Goal: Task Accomplishment & Management: Manage account settings

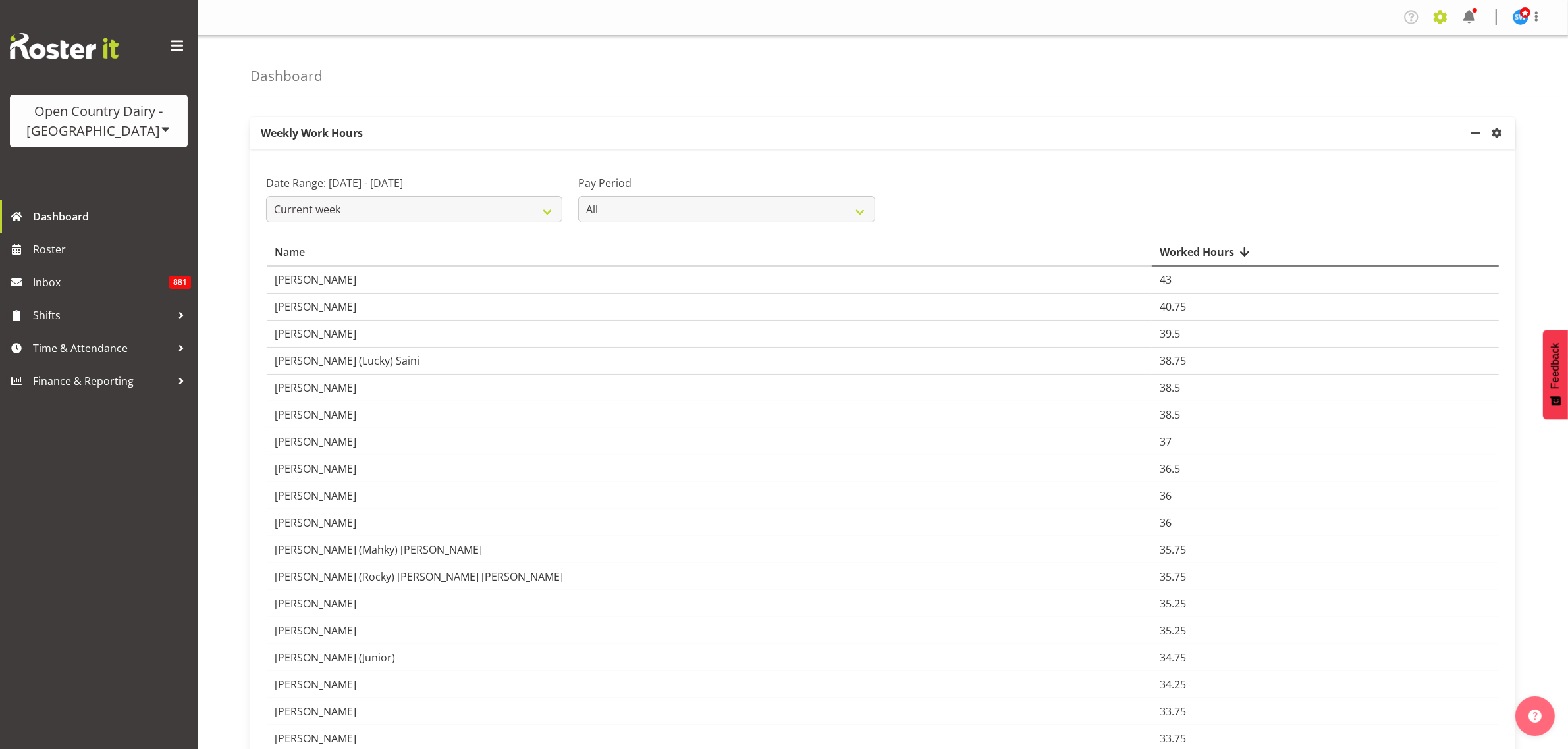
click at [1440, 20] on span at bounding box center [1441, 17] width 21 height 21
click at [1325, 142] on link "Employees" at bounding box center [1360, 142] width 183 height 24
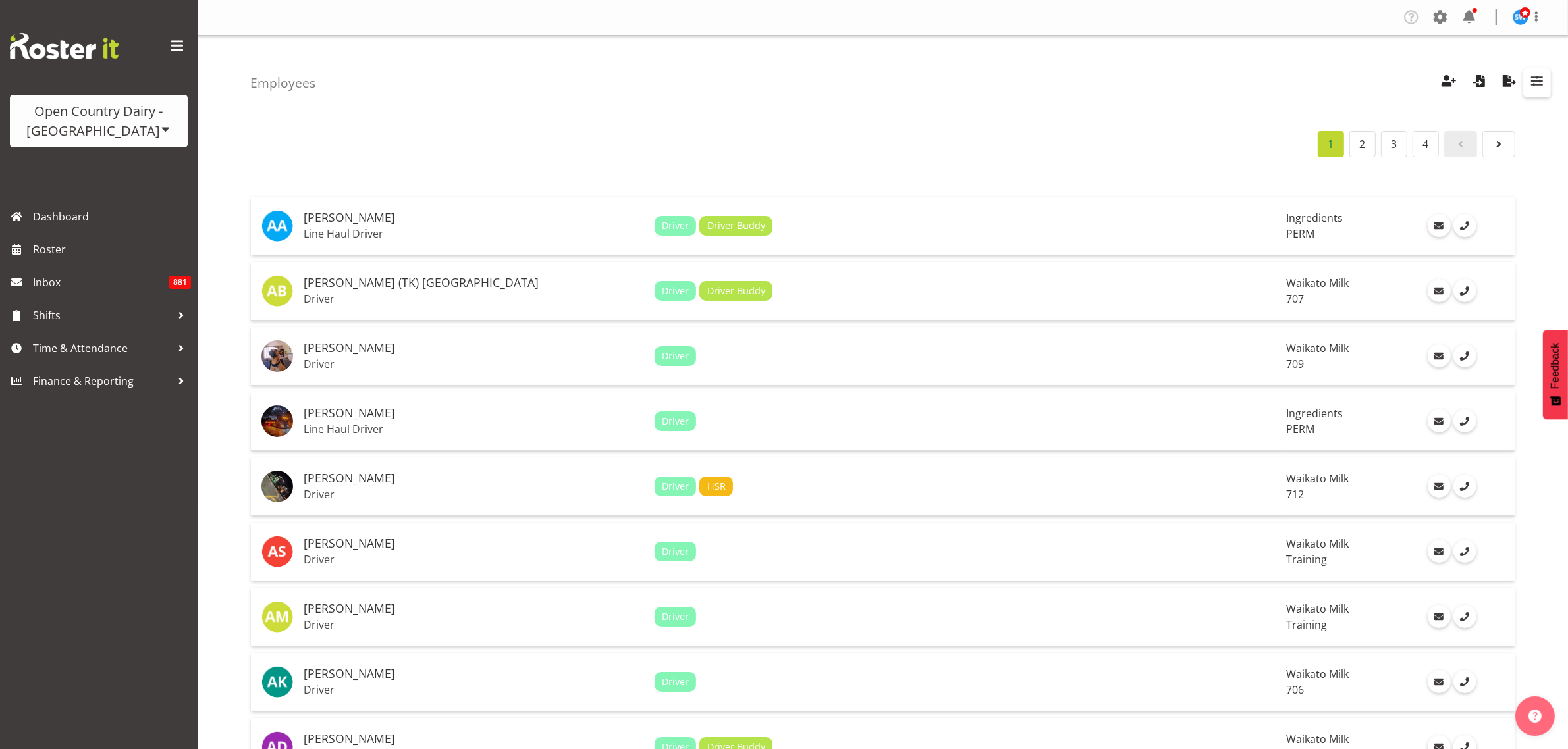
click at [1540, 83] on span "button" at bounding box center [1536, 80] width 17 height 17
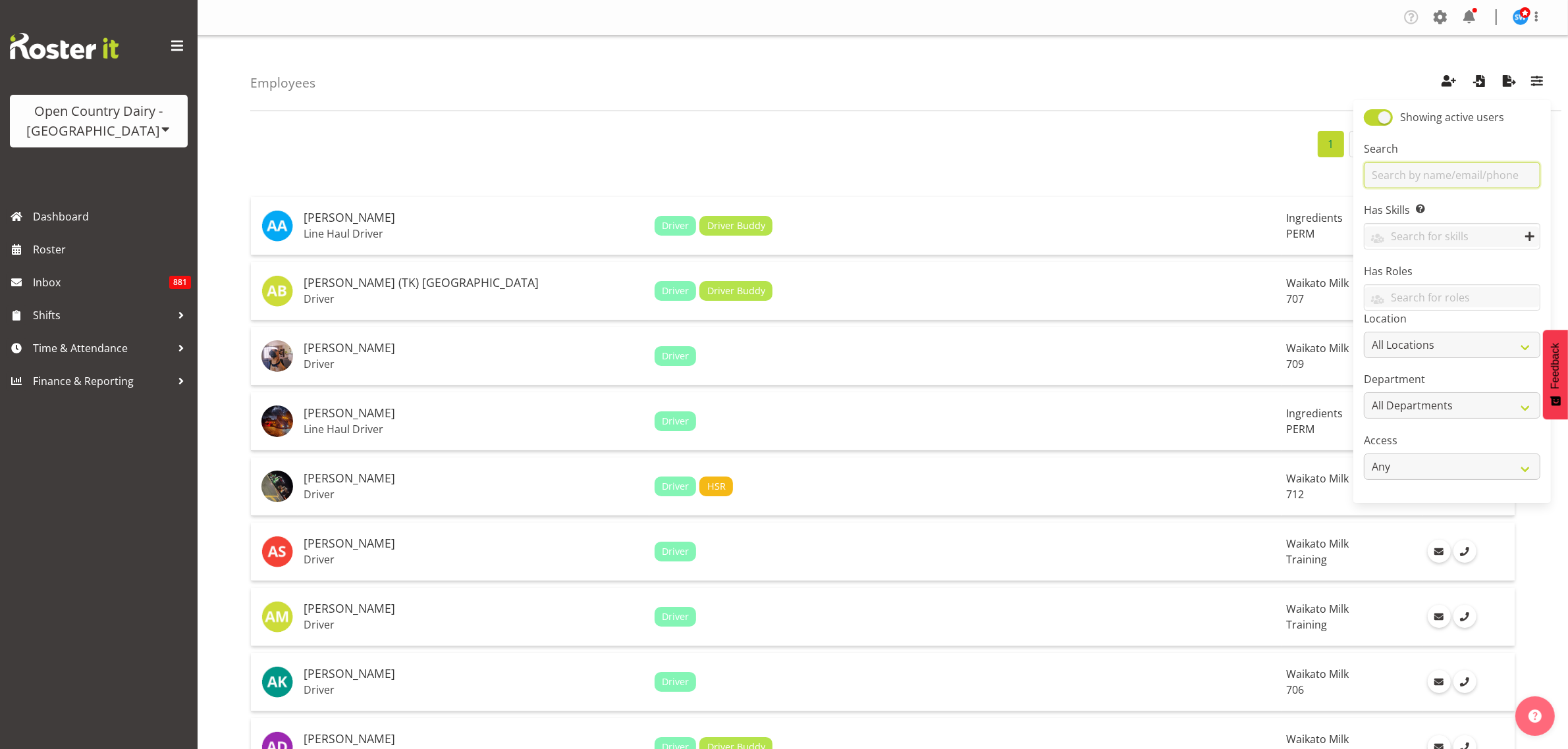
click at [1436, 178] on input "text" at bounding box center [1452, 175] width 177 height 26
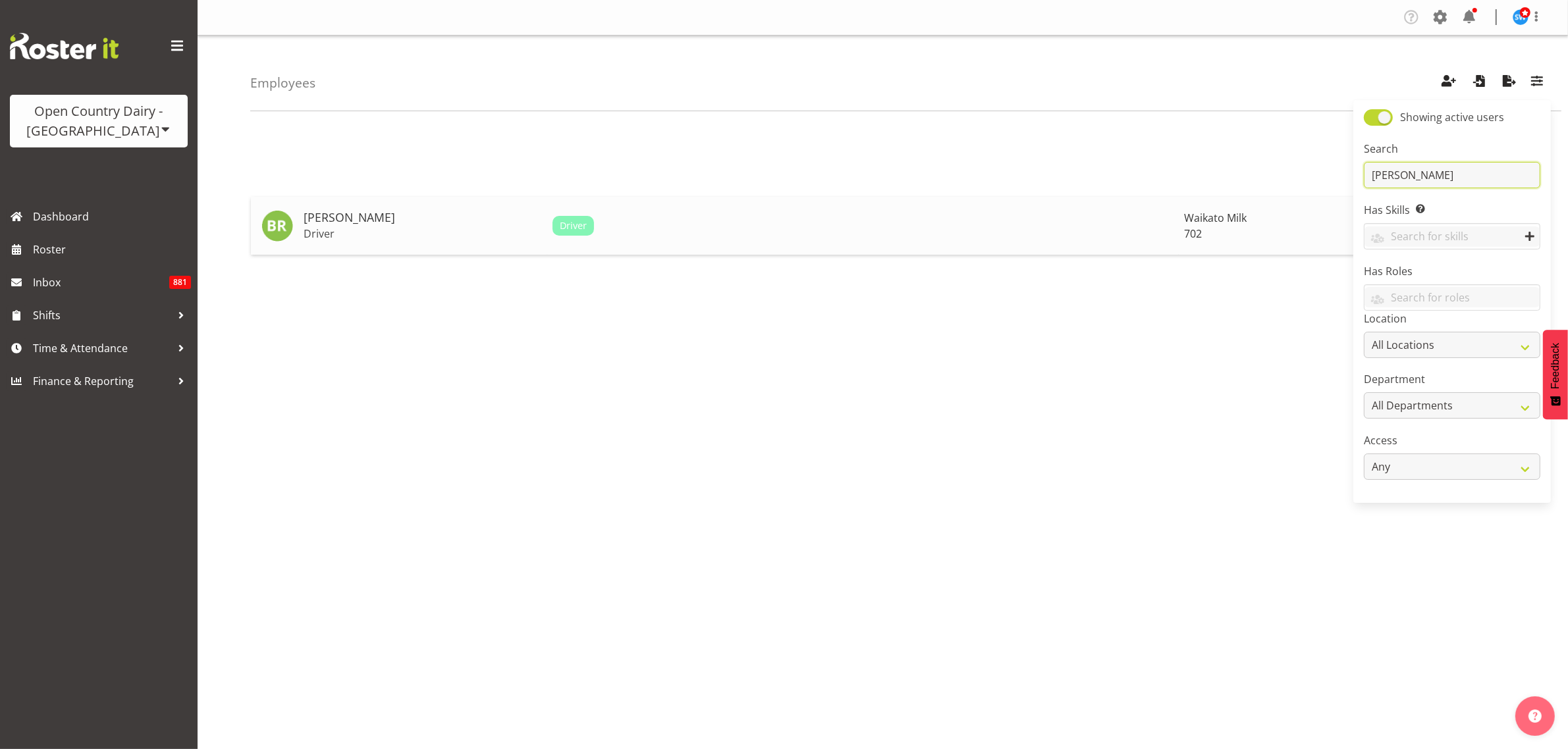
type input "Brian"
click at [316, 231] on p "Driver" at bounding box center [423, 234] width 238 height 13
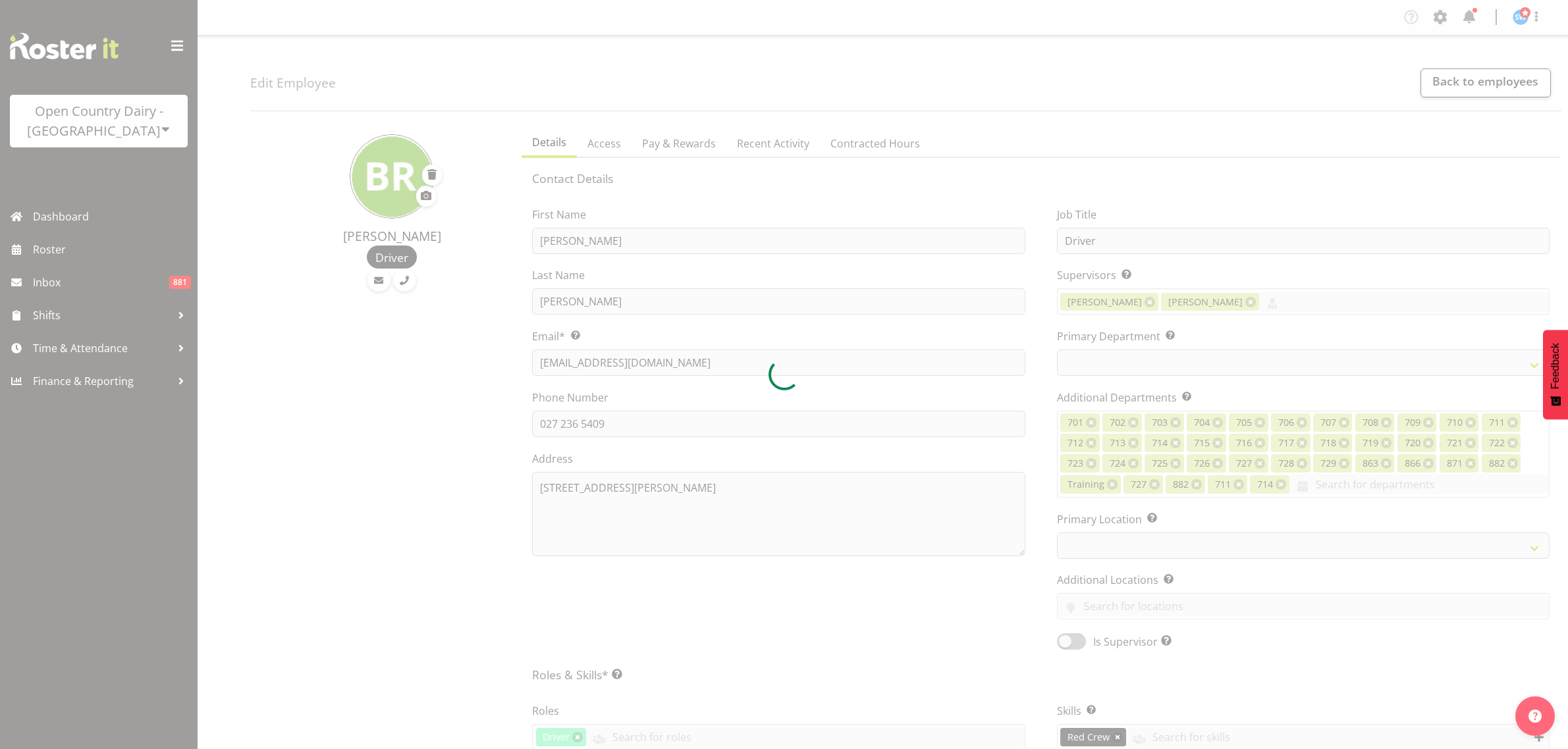
select select "TimelineWeek"
select select
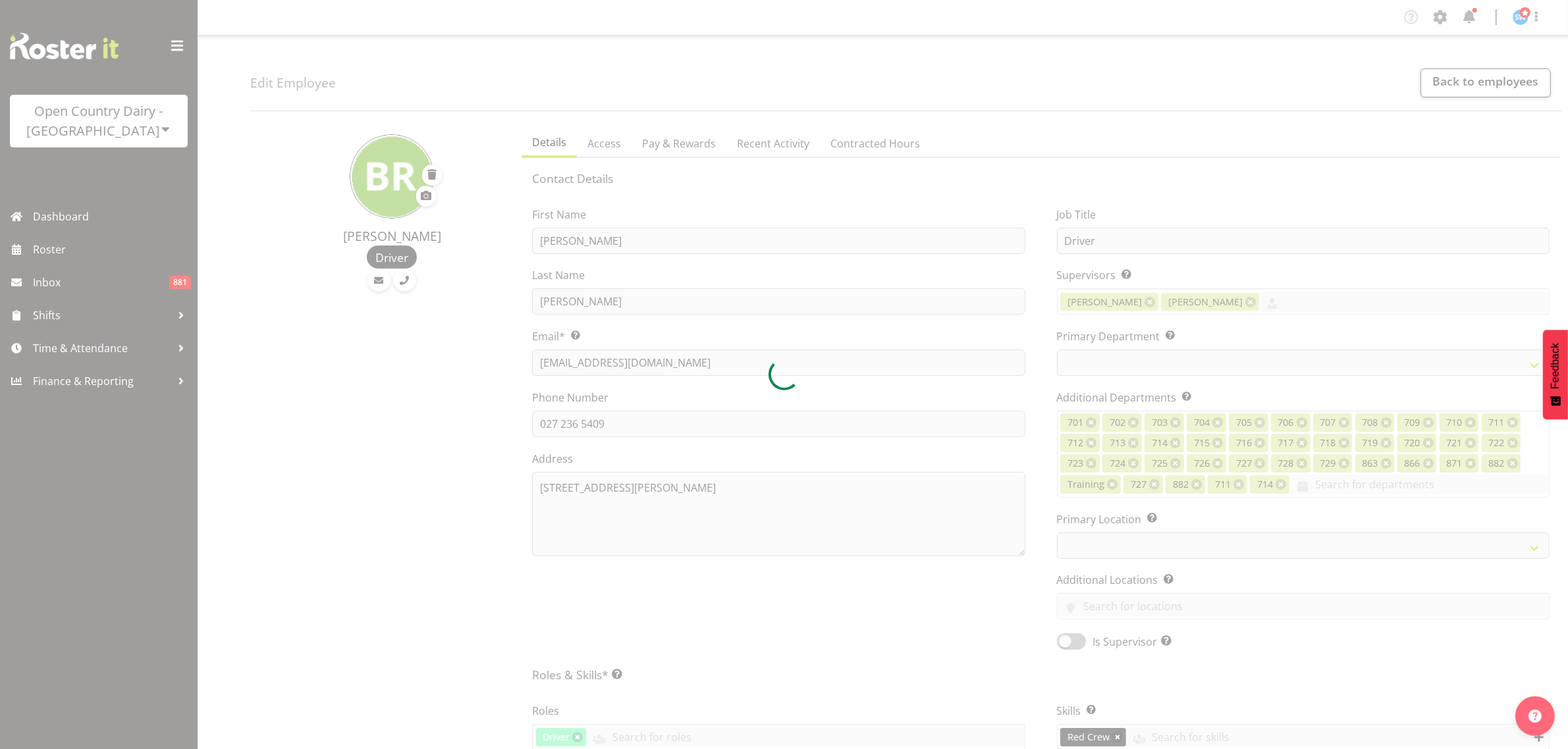
select select
select select "1054"
select select "720"
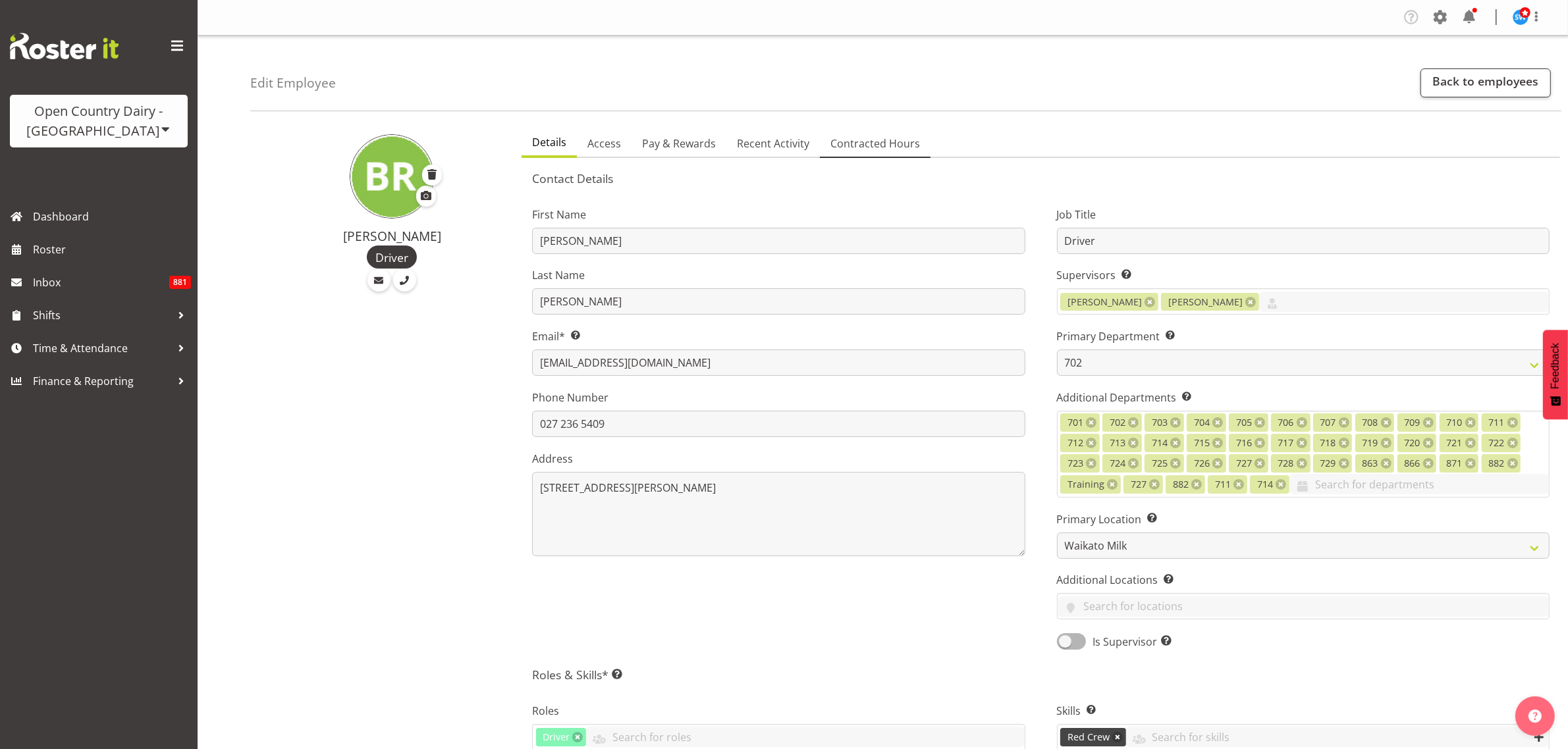
click at [858, 148] on span "Contracted Hours" at bounding box center [876, 143] width 90 height 16
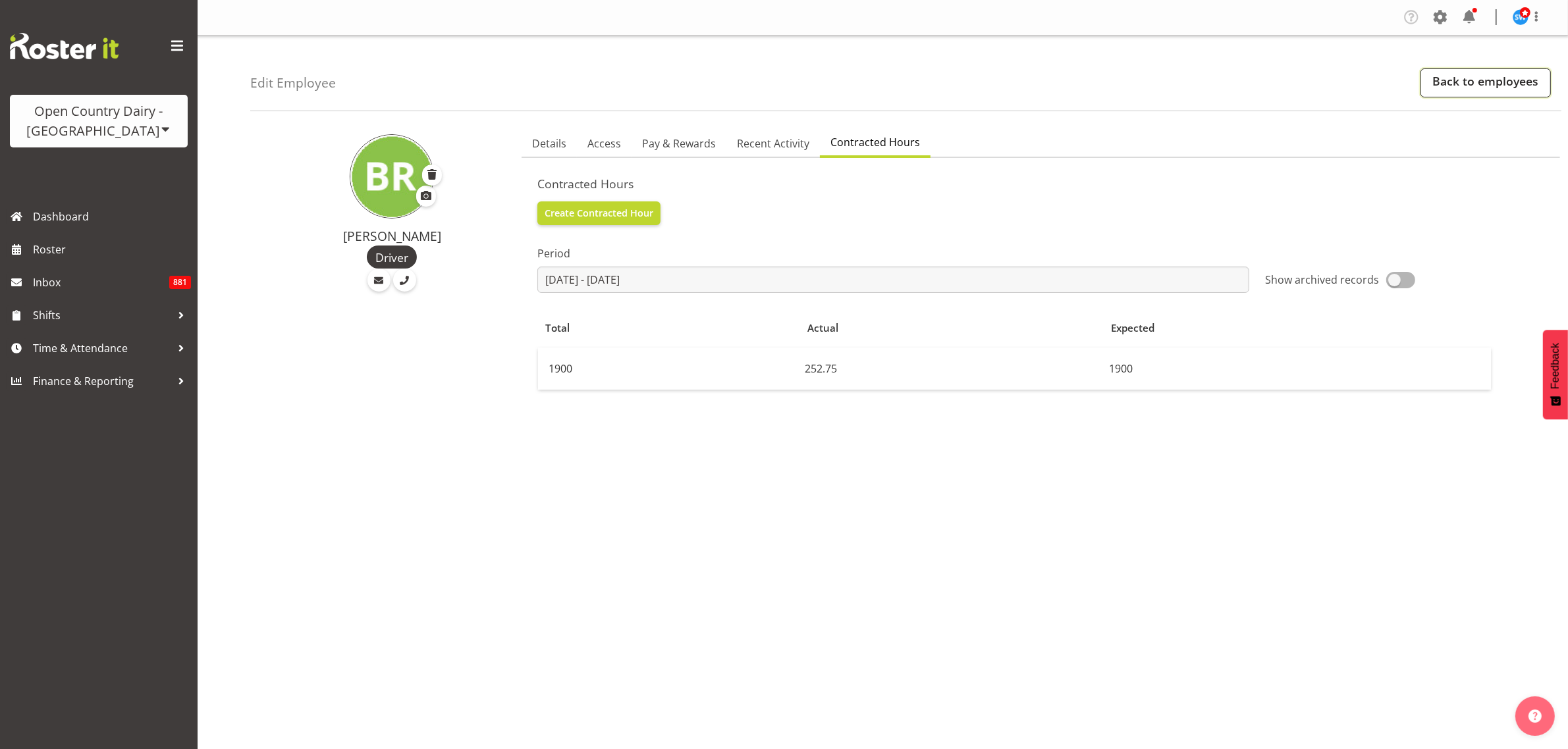
click at [1467, 77] on link "Back to employees" at bounding box center [1485, 83] width 130 height 29
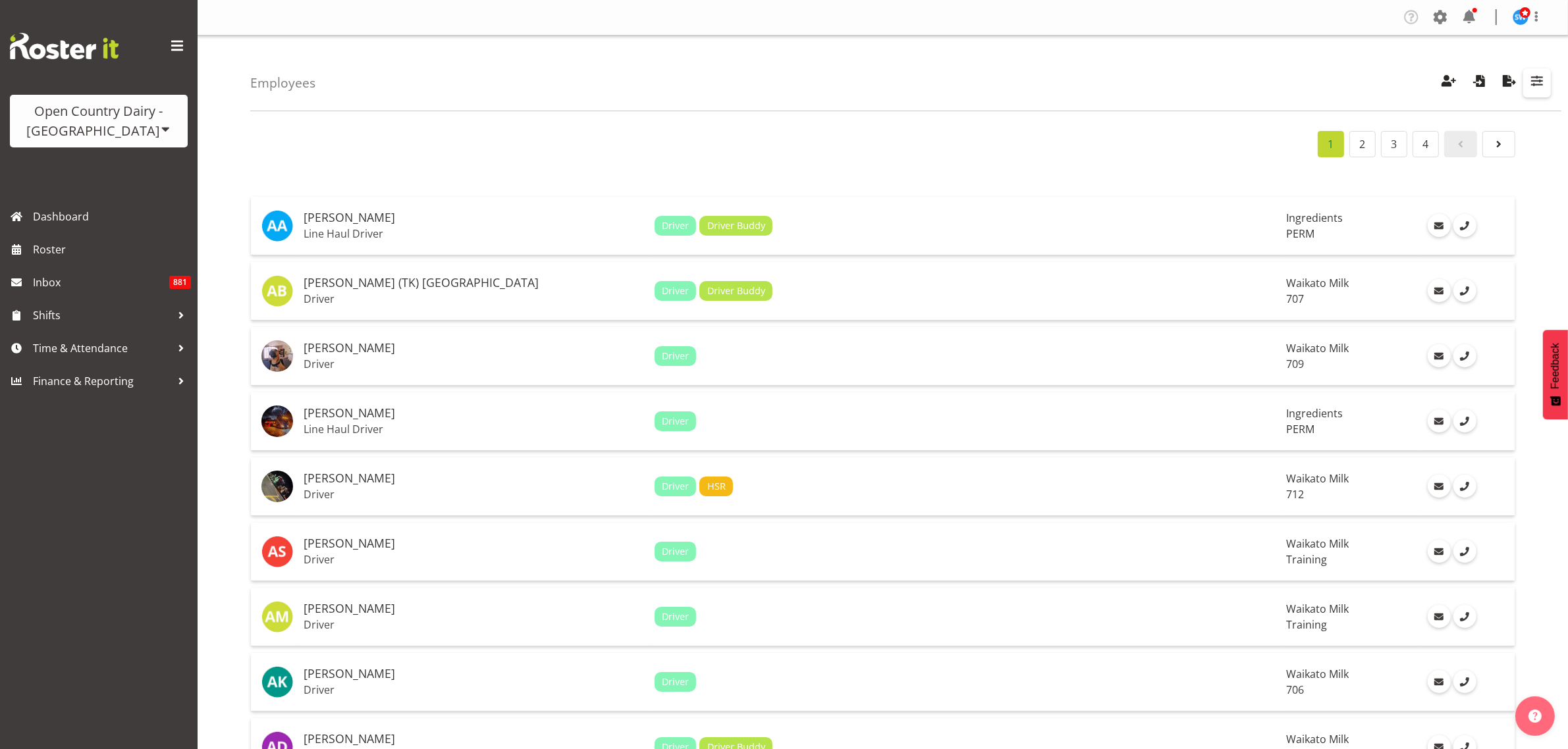
click at [1534, 83] on span "button" at bounding box center [1536, 80] width 17 height 17
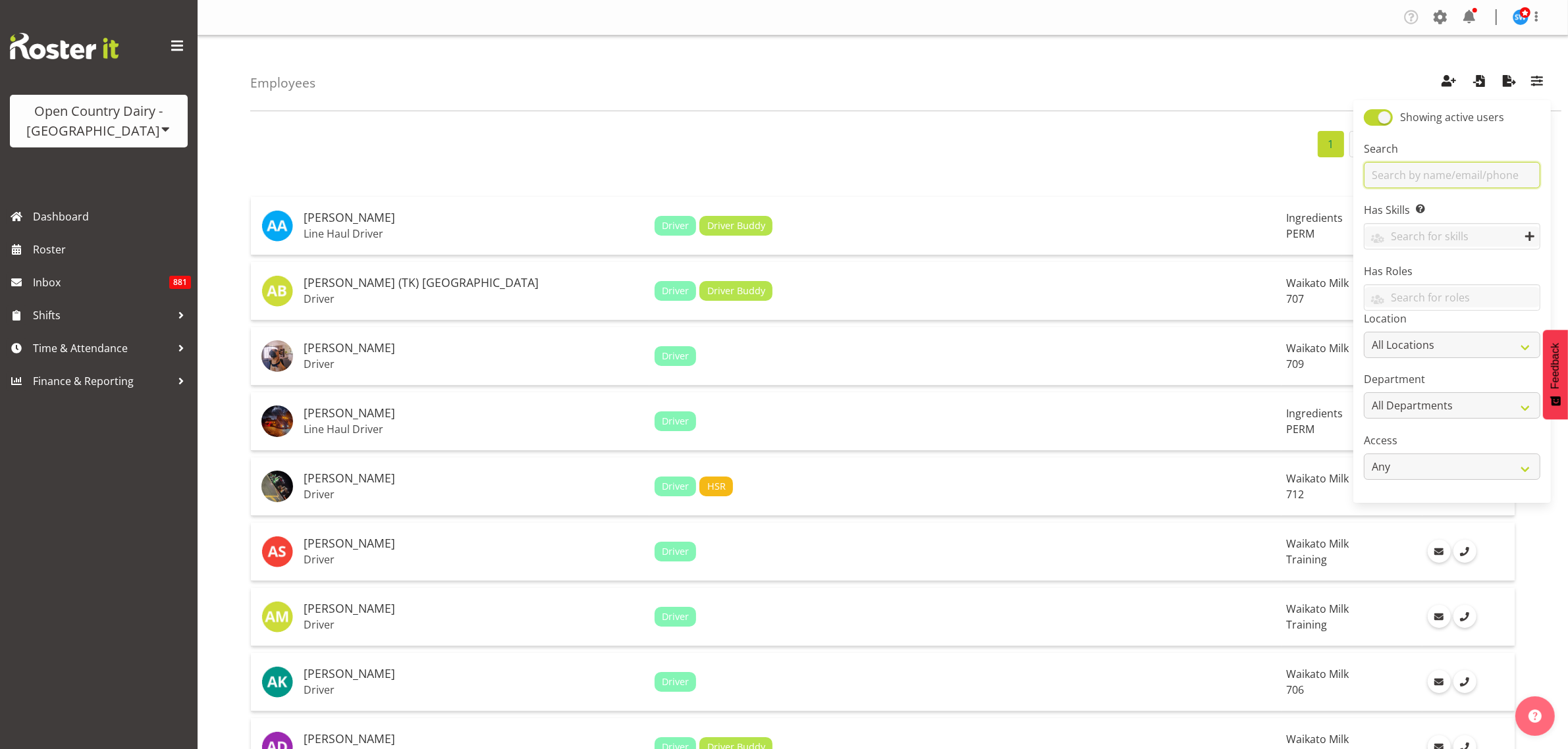
click at [1477, 169] on input "text" at bounding box center [1452, 175] width 177 height 26
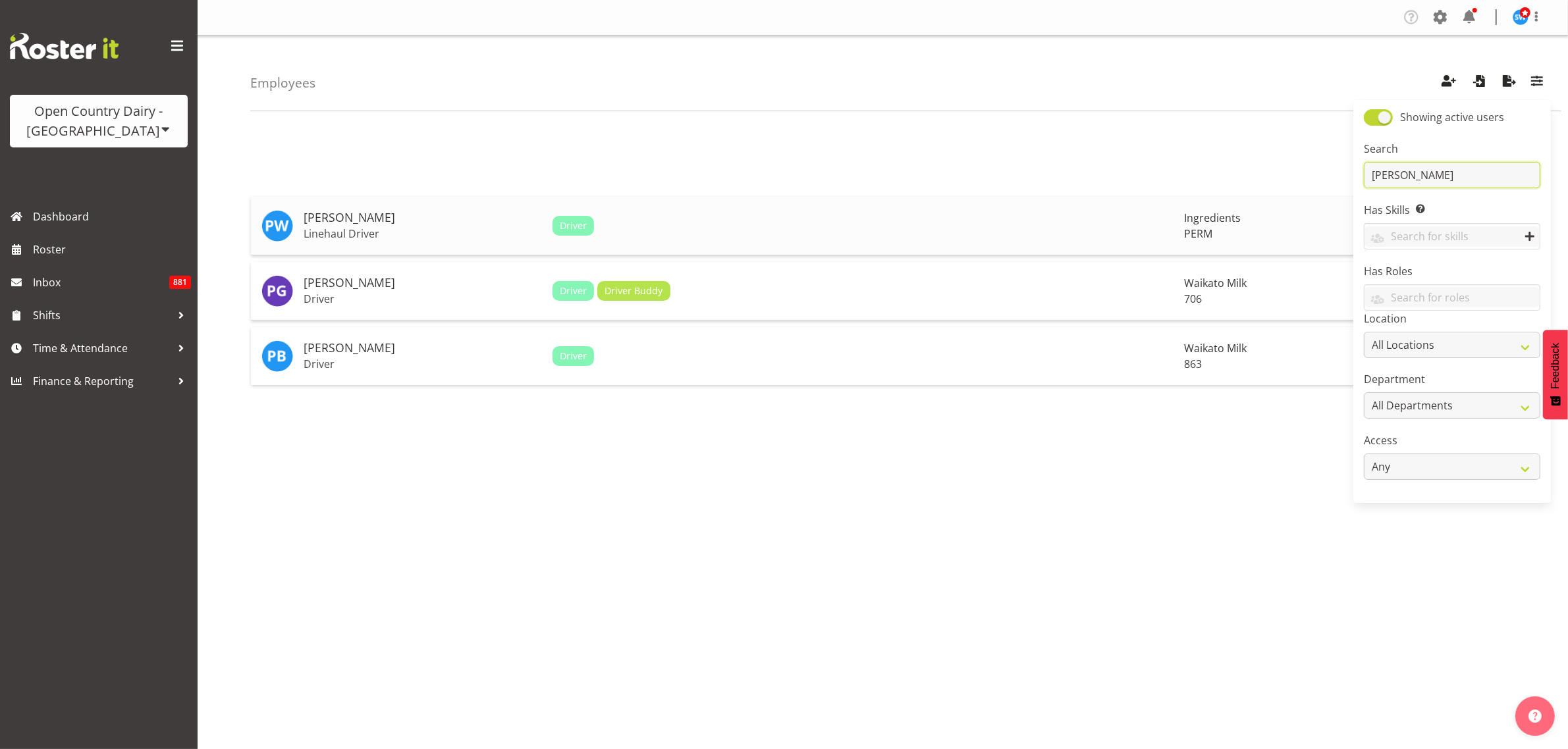
type input "paul"
click at [314, 225] on h5 "Paul Wilson" at bounding box center [423, 218] width 238 height 13
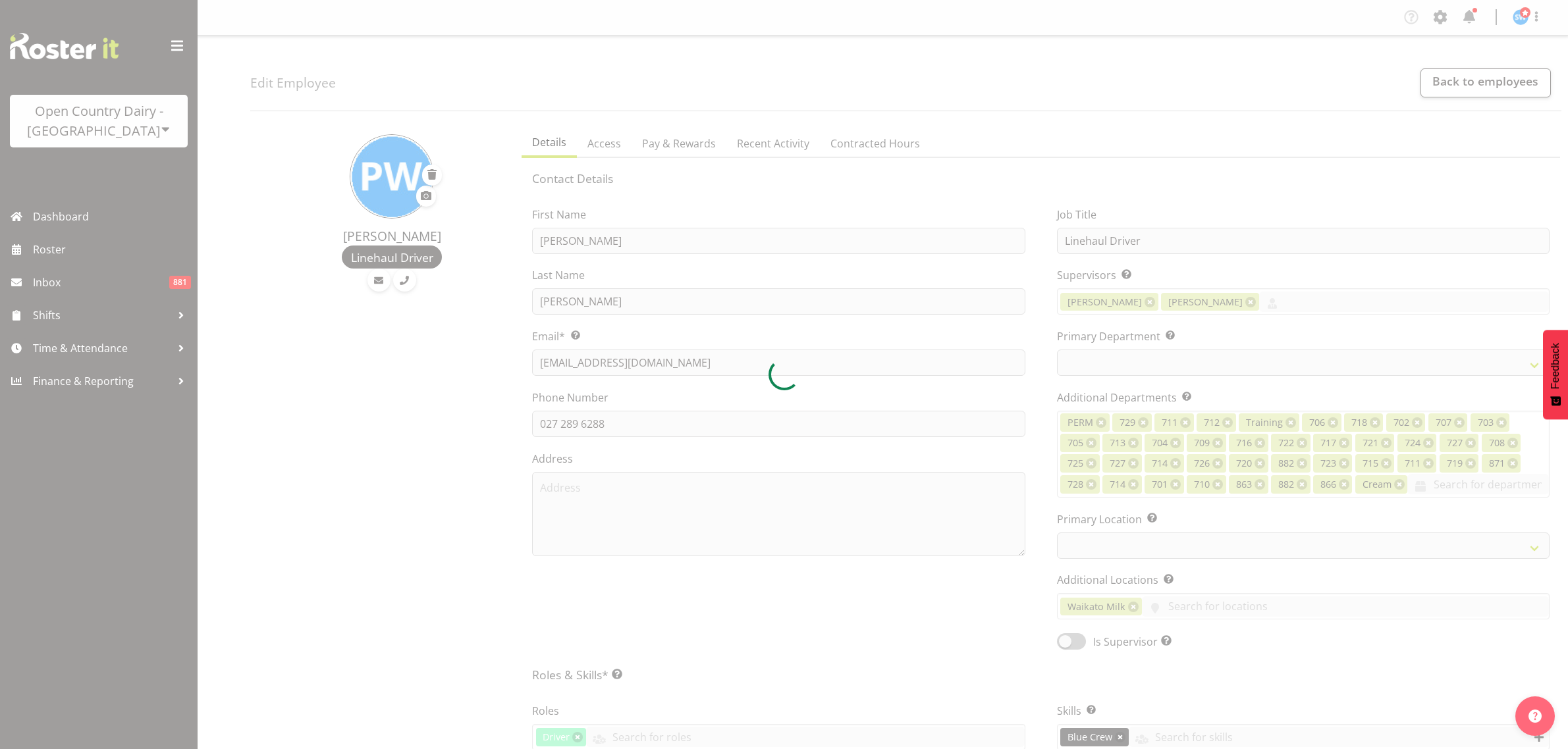
select select "TimelineWeek"
select select
select select "802"
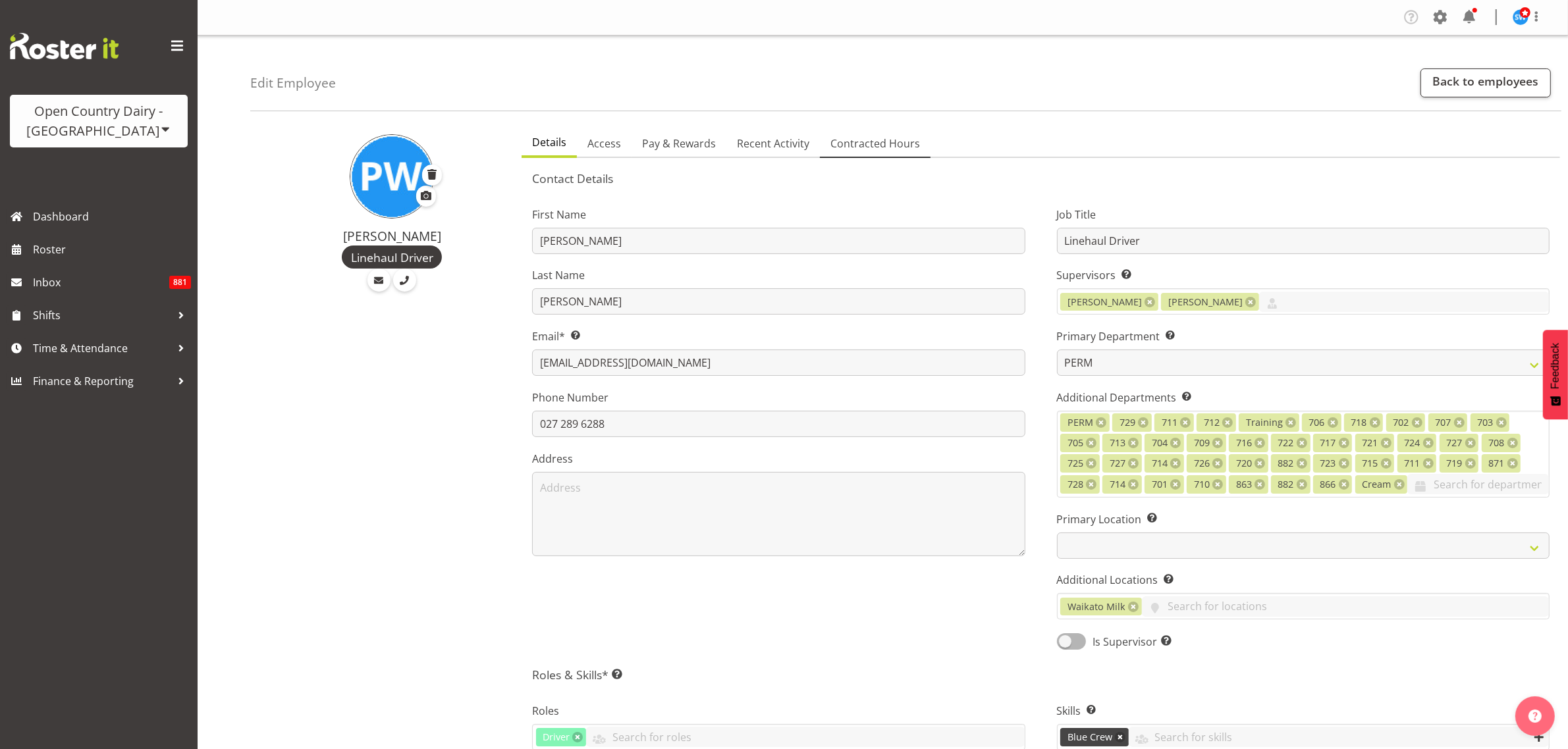
click at [873, 148] on span "Contracted Hours" at bounding box center [876, 143] width 90 height 16
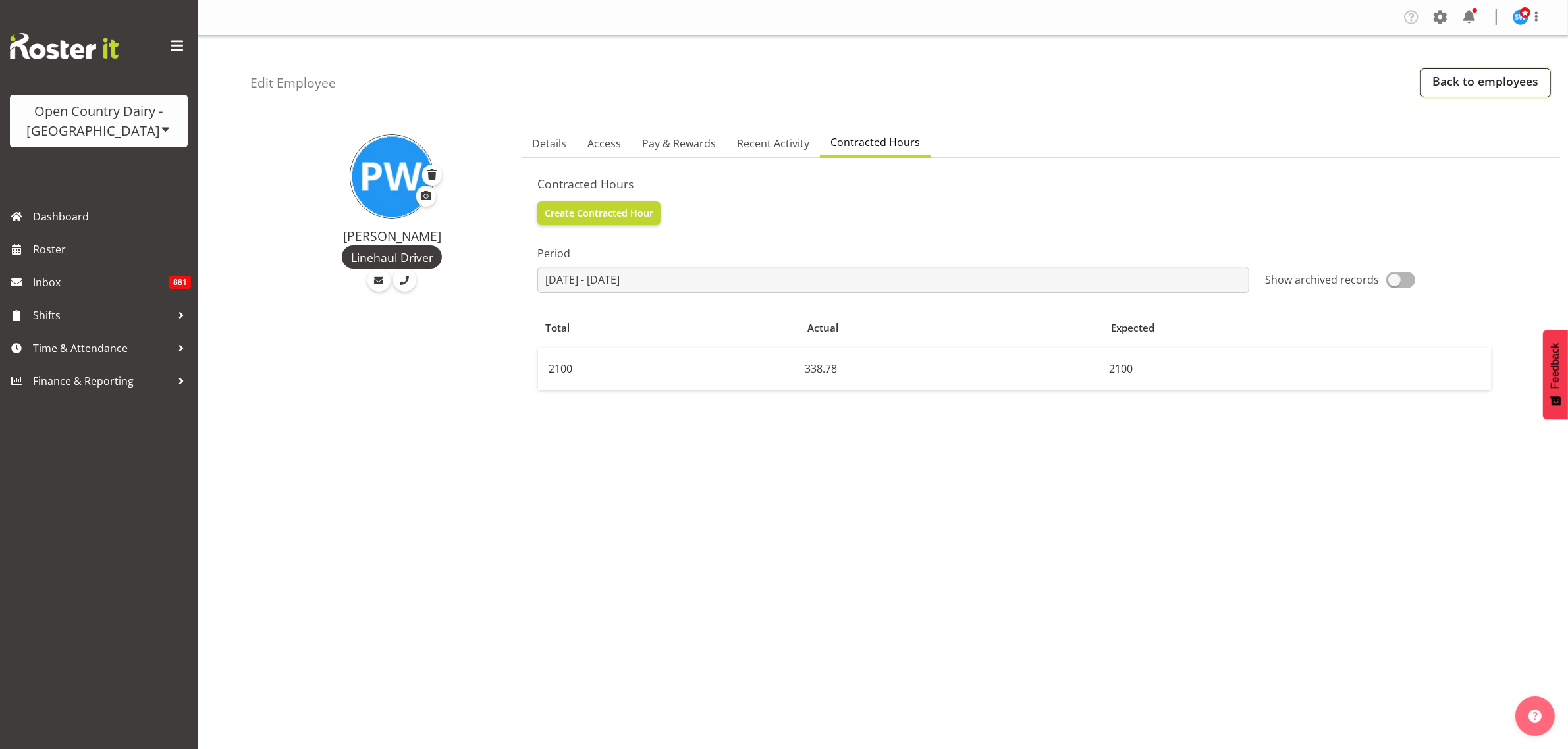
click at [1449, 83] on link "Back to employees" at bounding box center [1485, 83] width 130 height 29
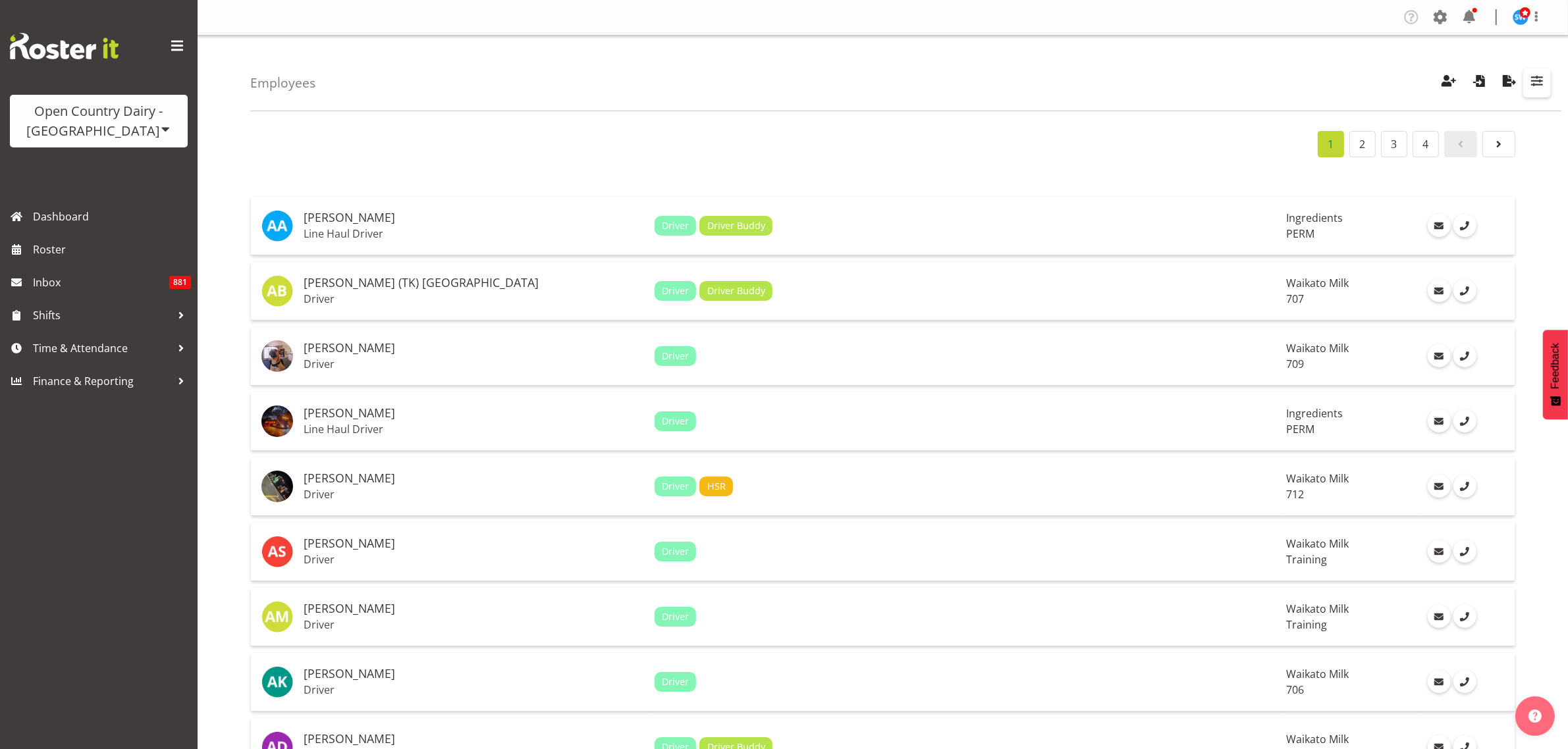
click at [1539, 76] on span "button" at bounding box center [1536, 80] width 17 height 17
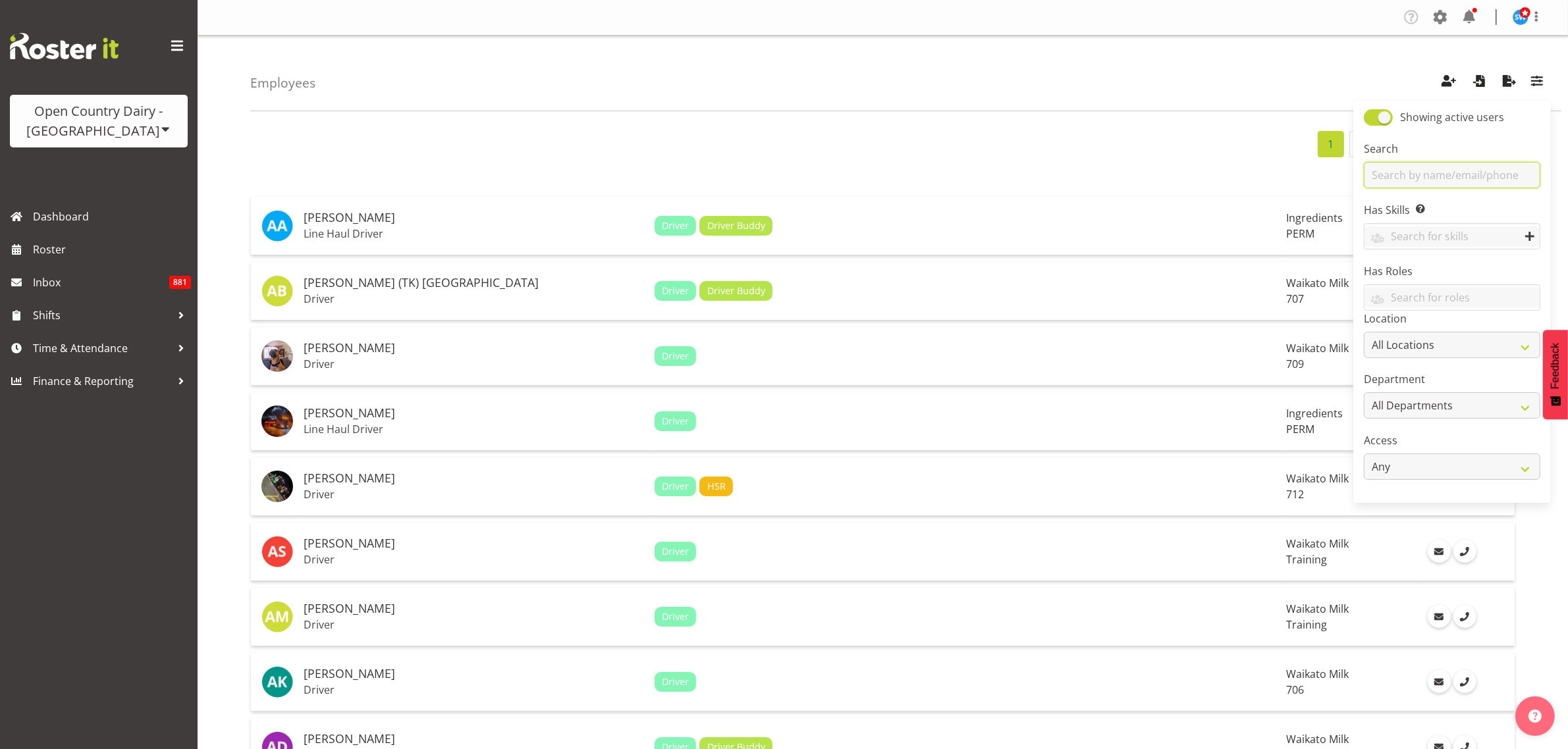
click at [1427, 183] on input "text" at bounding box center [1452, 175] width 177 height 26
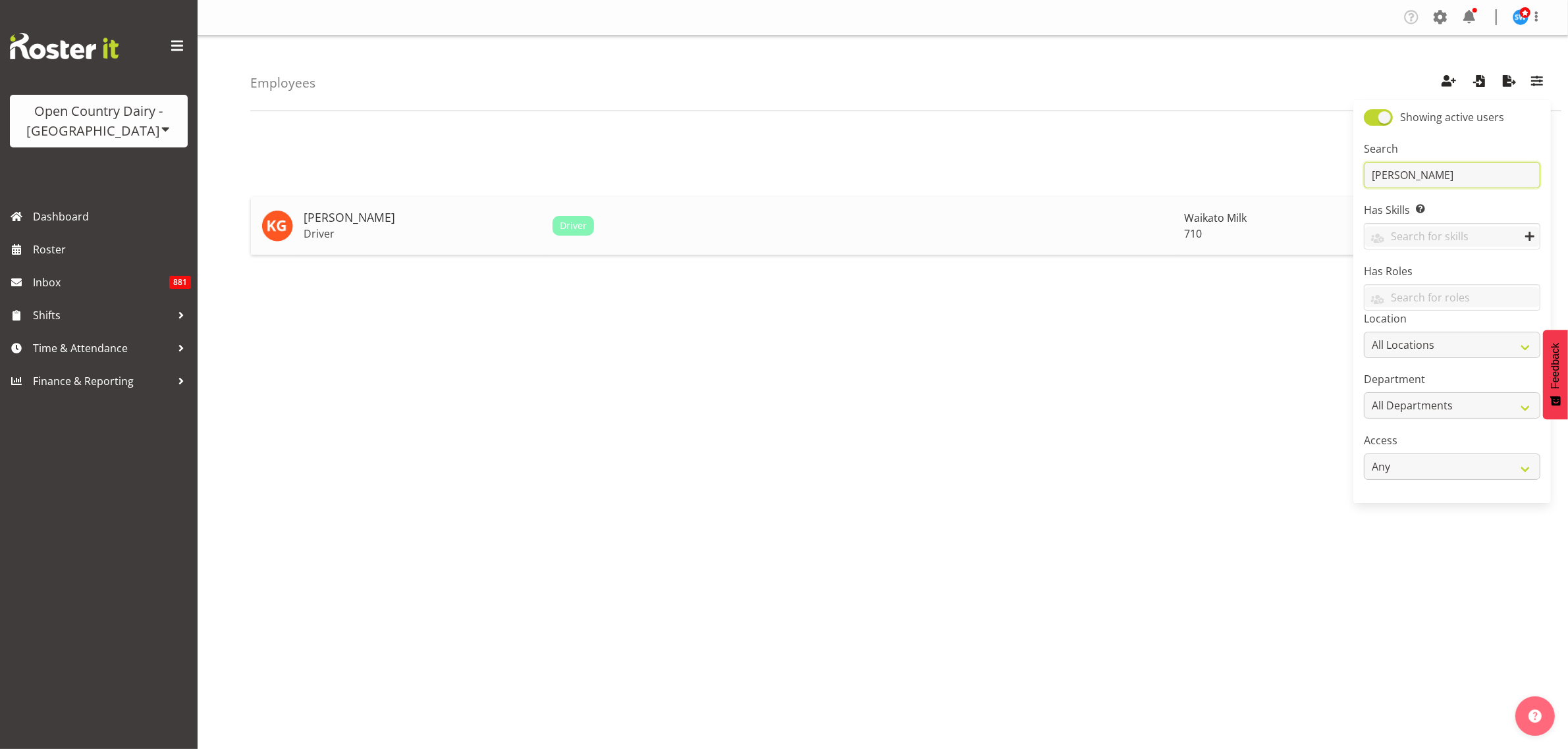
type input "gambhir"
click at [343, 225] on h5 "Kris Gambhir" at bounding box center [423, 218] width 238 height 13
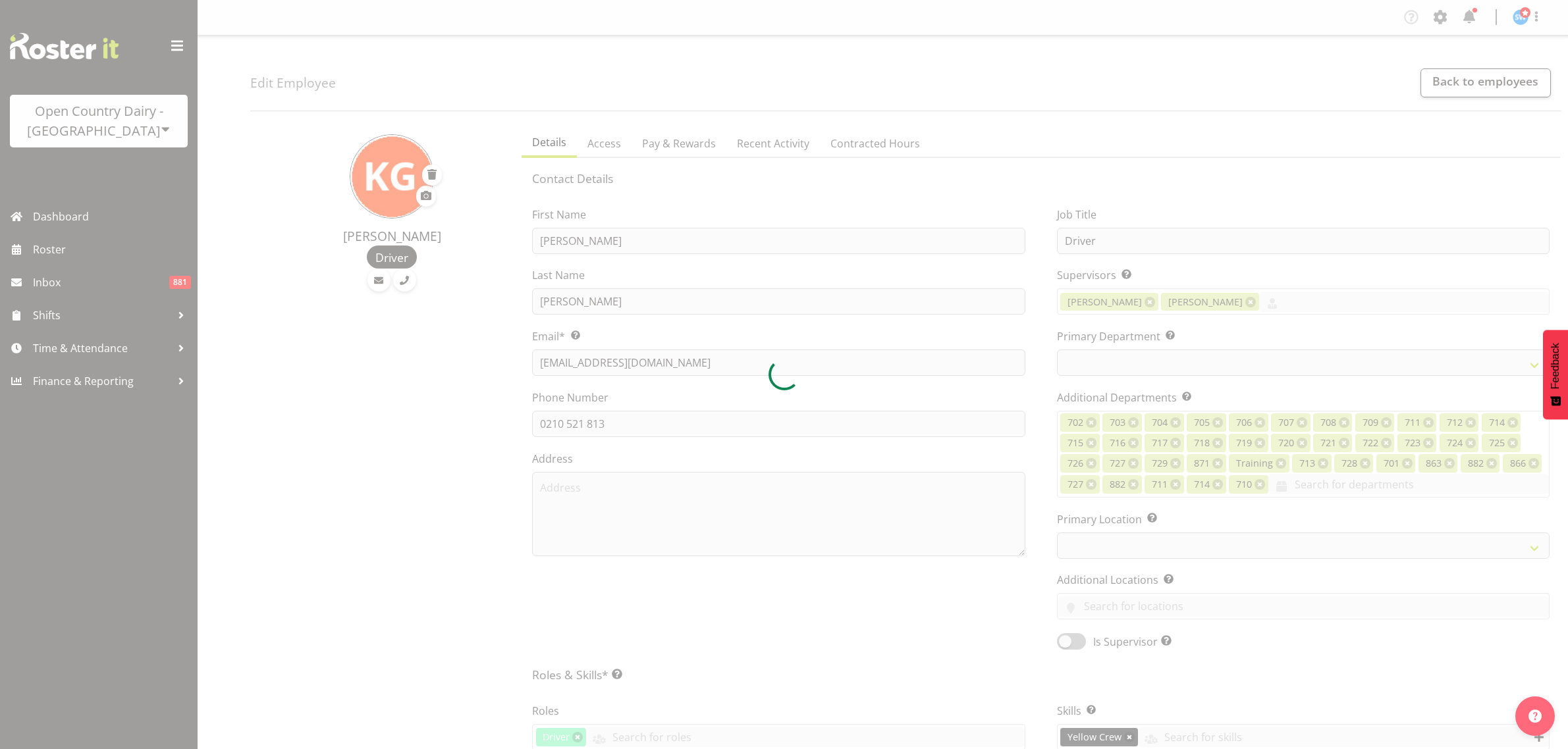
select select "TimelineWeek"
select select
select select "1054"
select select "875"
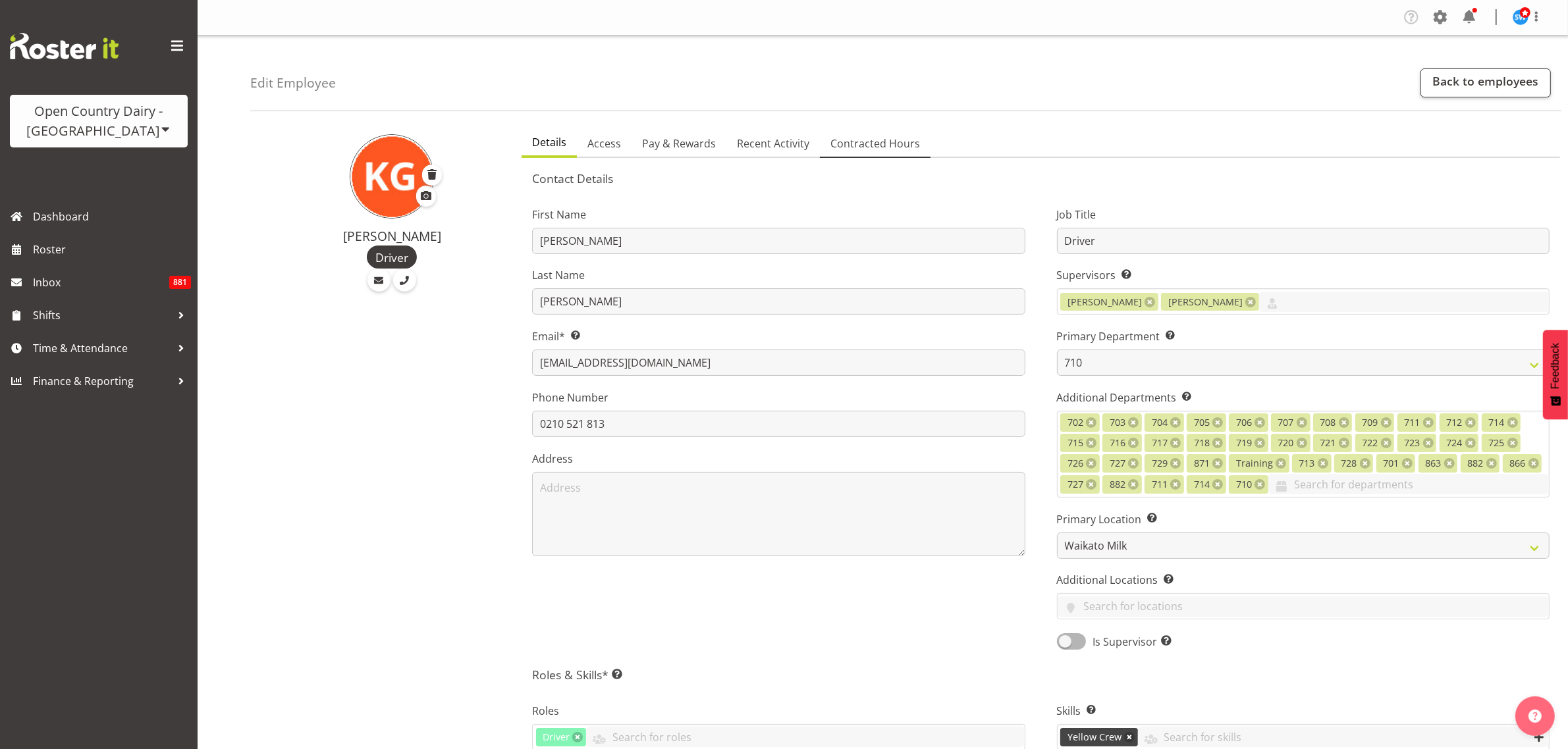
click at [881, 153] on link "Contracted Hours" at bounding box center [876, 143] width 111 height 27
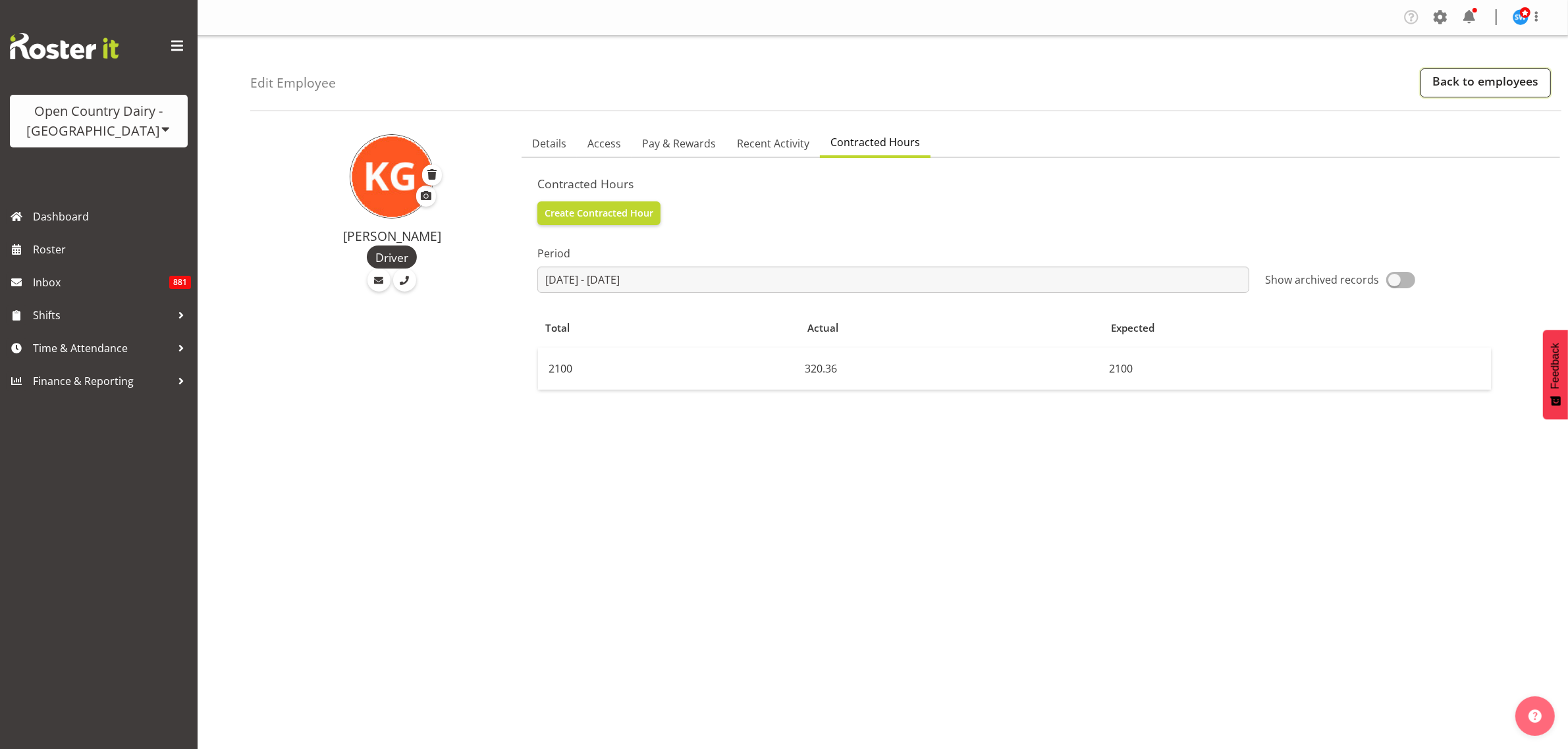
click at [1502, 77] on link "Back to employees" at bounding box center [1485, 83] width 130 height 29
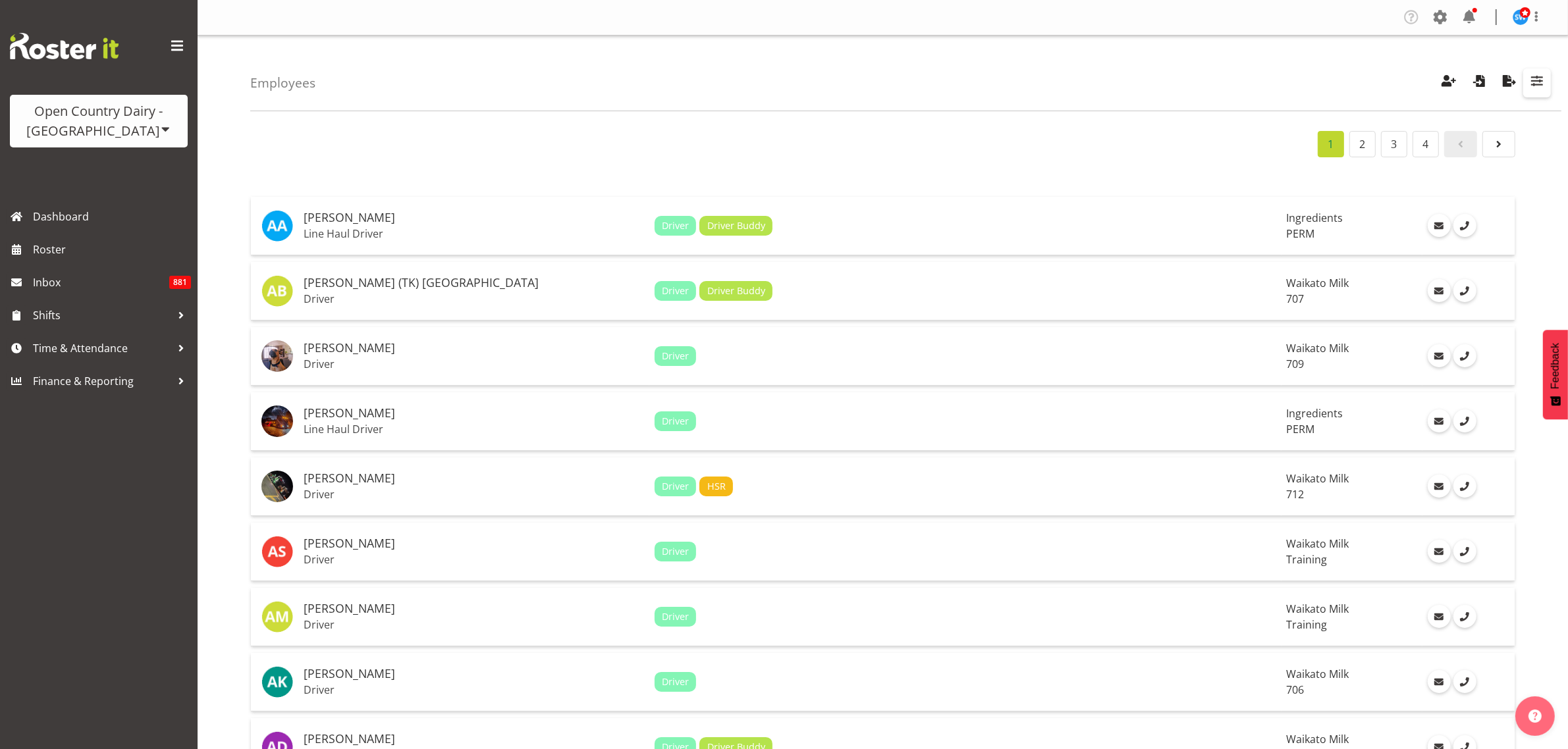
click at [1539, 83] on span "button" at bounding box center [1536, 80] width 17 height 17
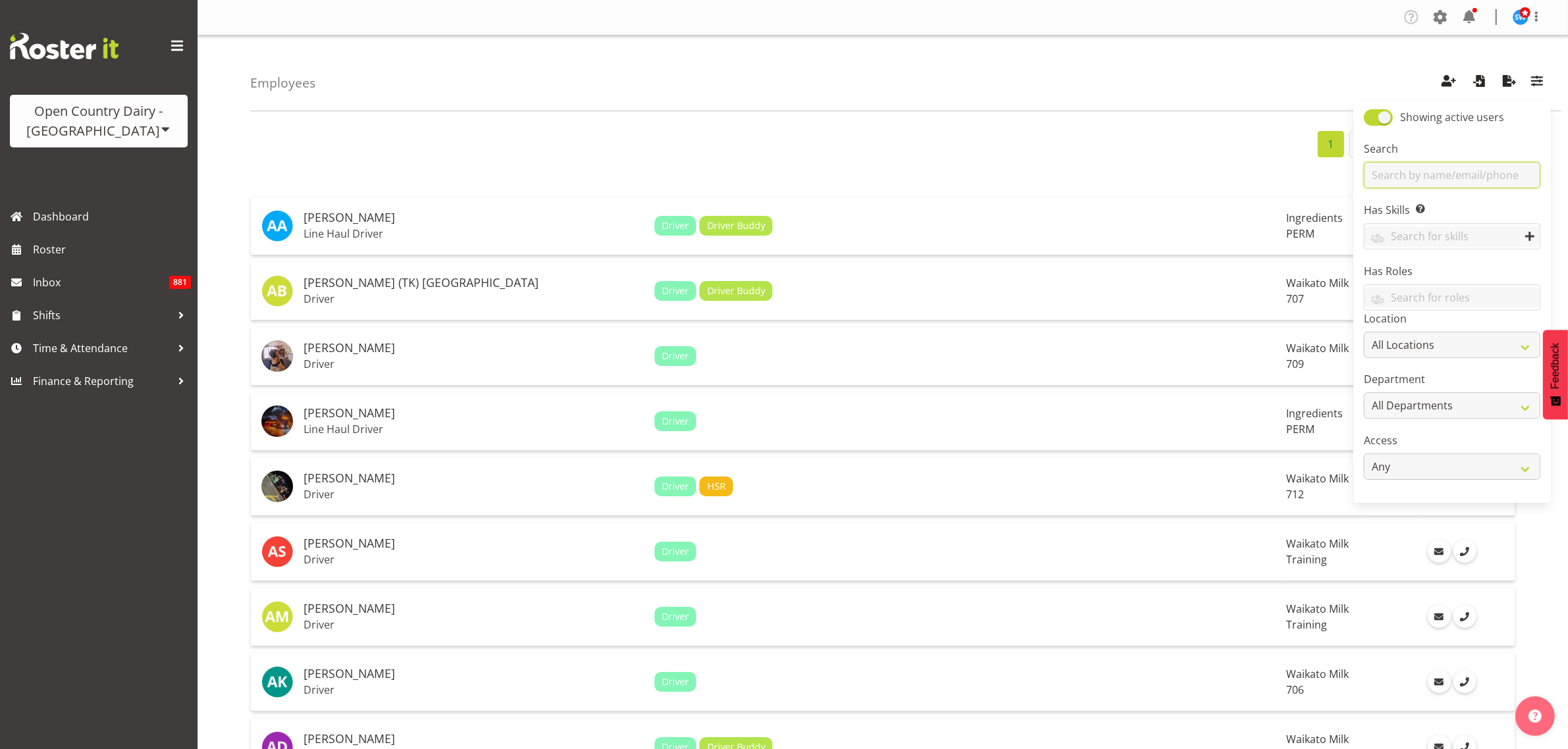
click at [1437, 172] on input "text" at bounding box center [1452, 175] width 177 height 26
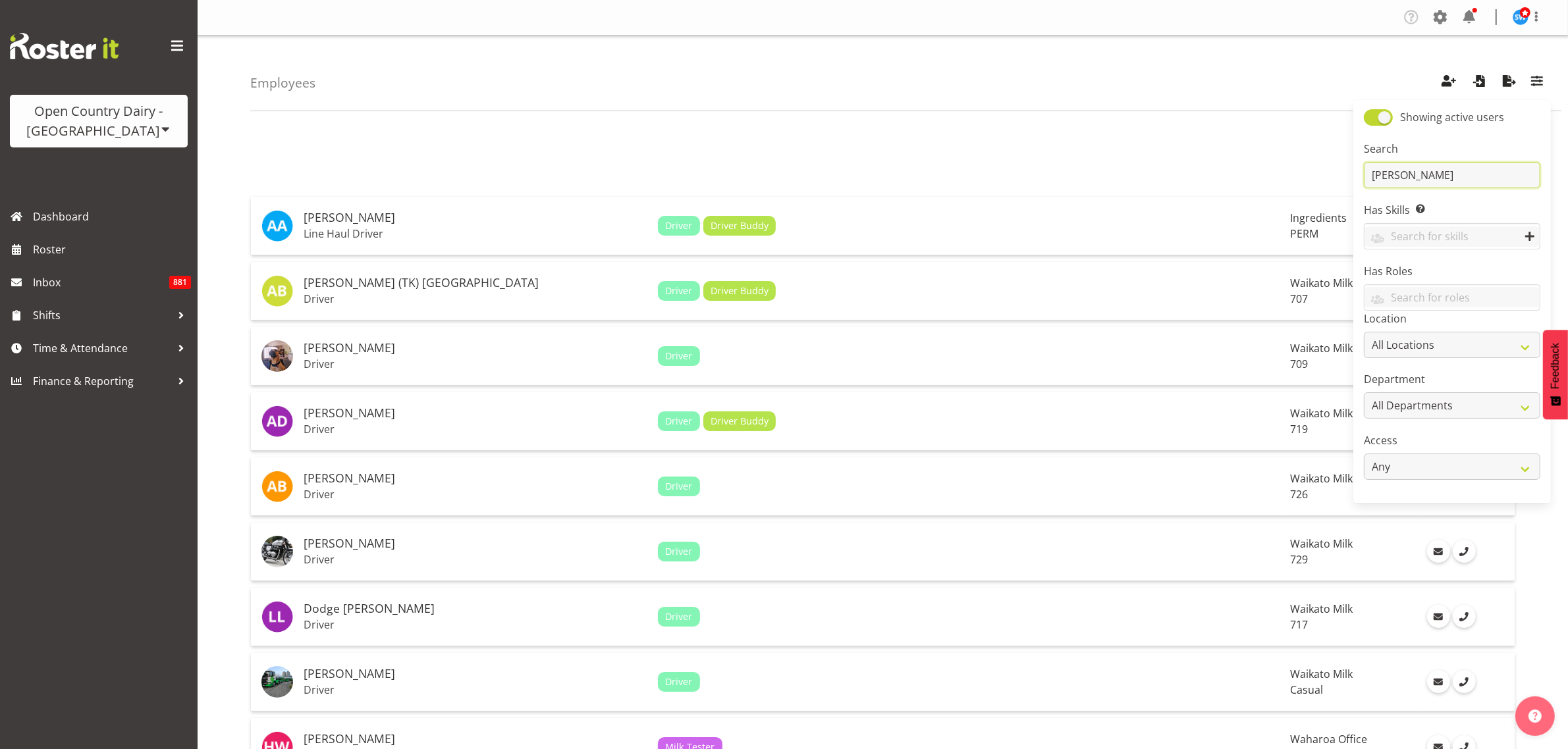
type input "laing"
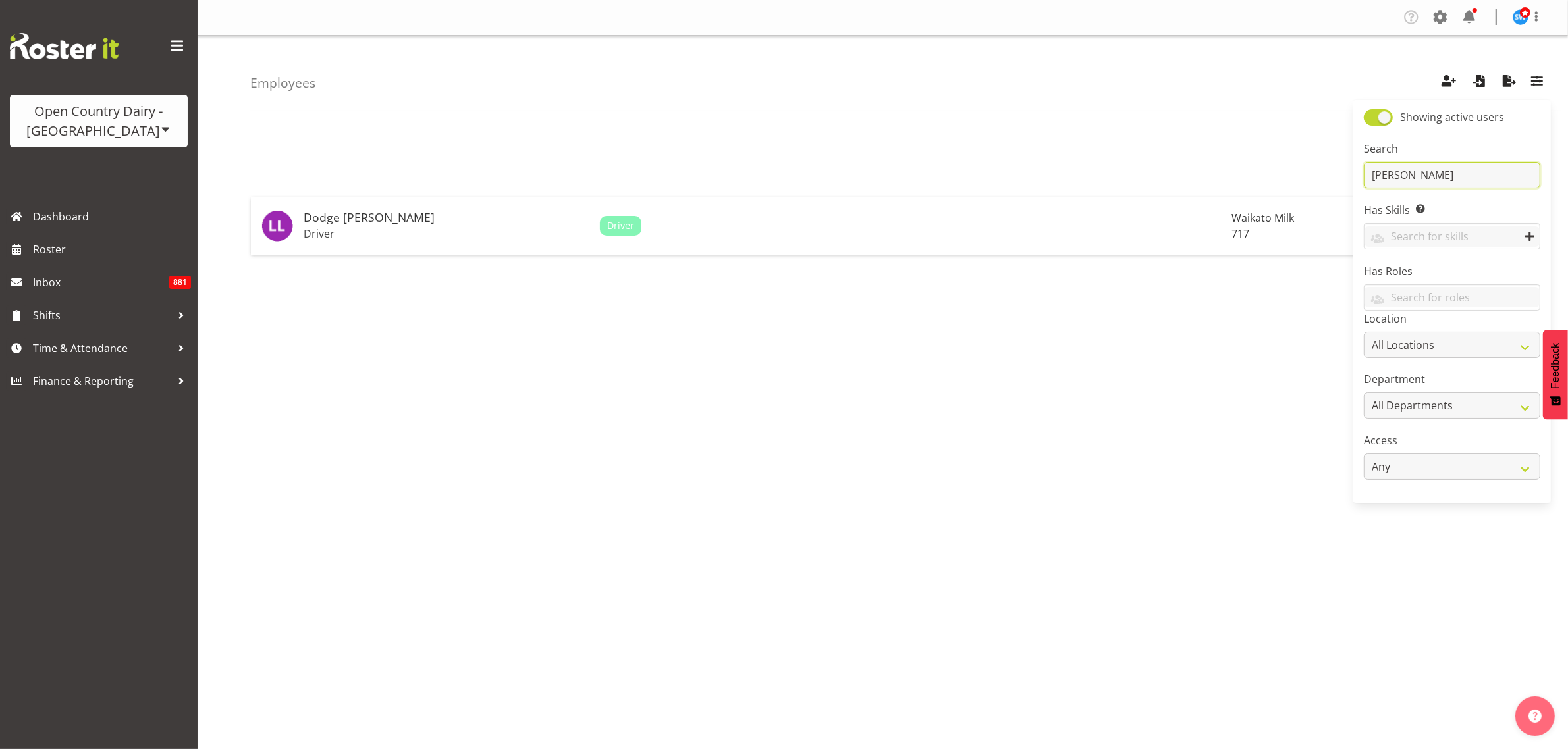
drag, startPoint x: 1388, startPoint y: 175, endPoint x: 832, endPoint y: 278, distance: 565.5
click at [375, 238] on p "Driver" at bounding box center [446, 234] width 285 height 13
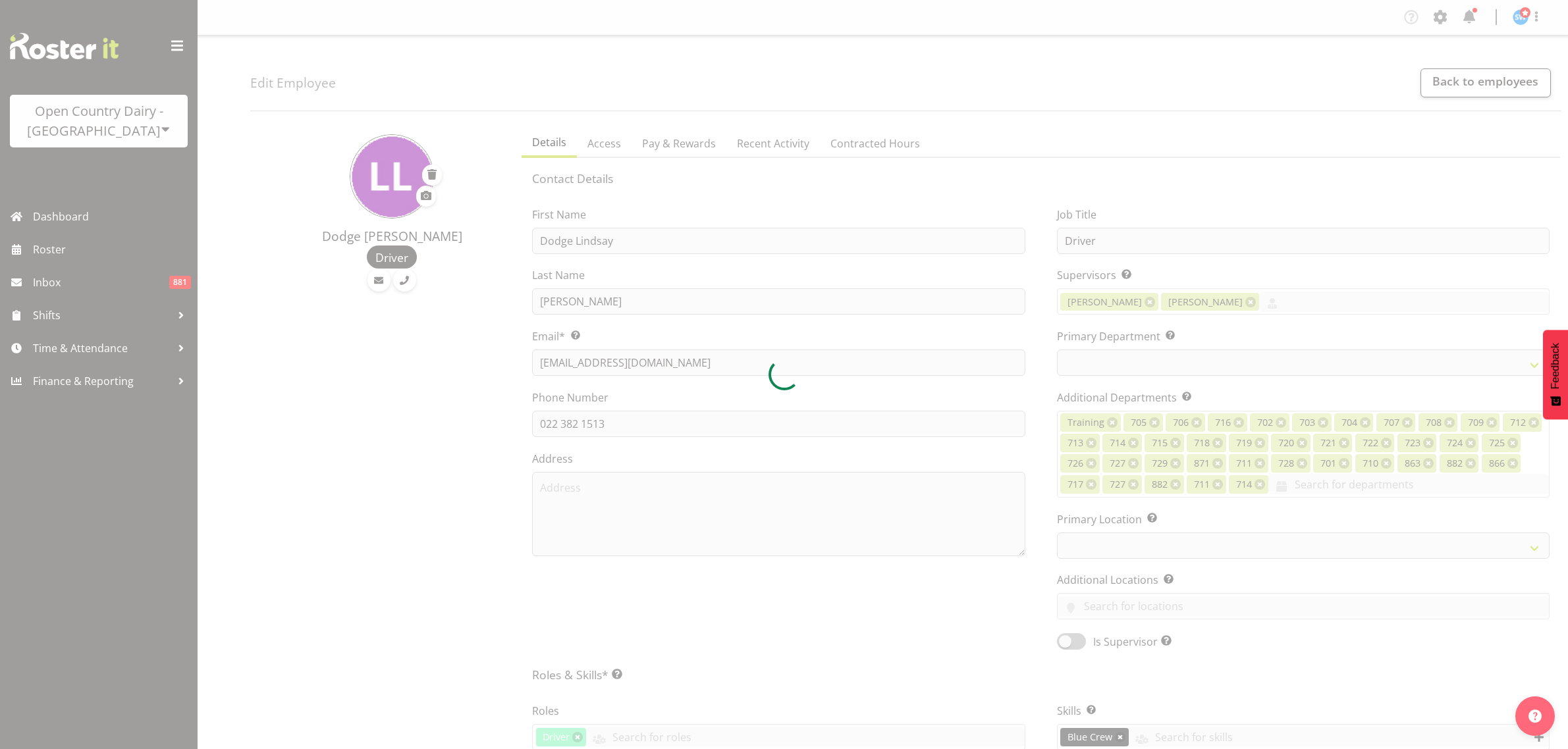
select select "TimelineWeek"
select select
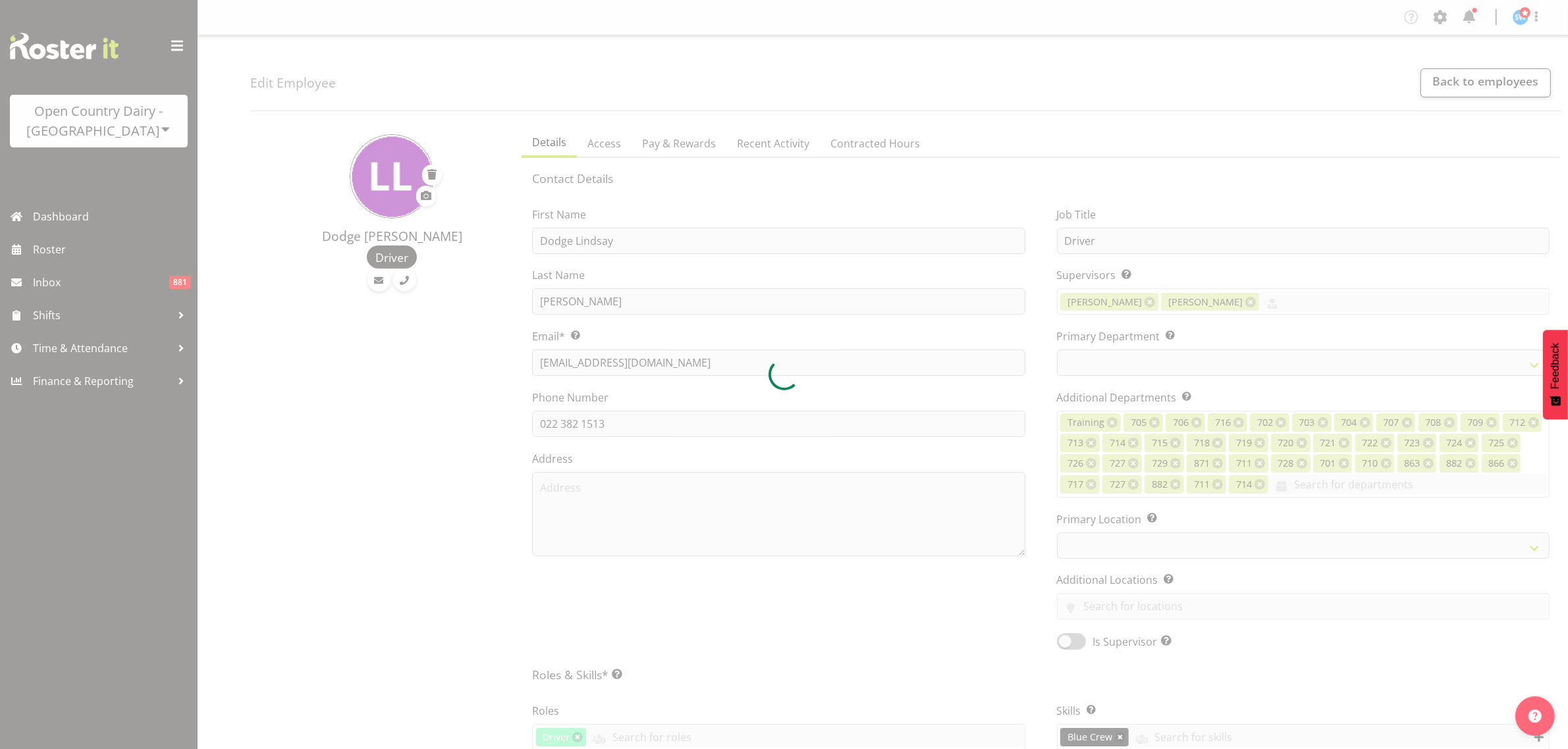
select select
select select "1054"
select select "758"
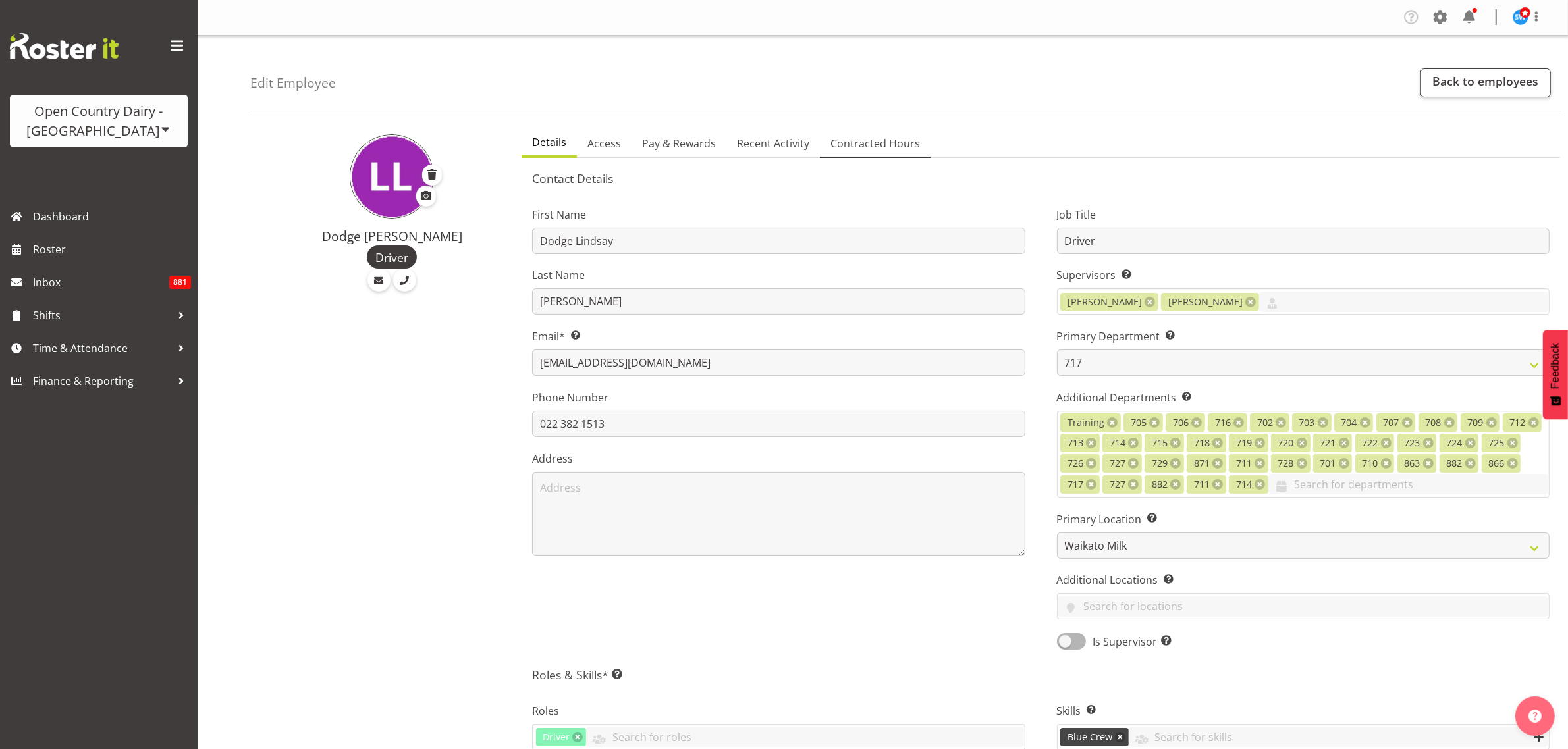
click at [870, 149] on span "Contracted Hours" at bounding box center [876, 143] width 90 height 16
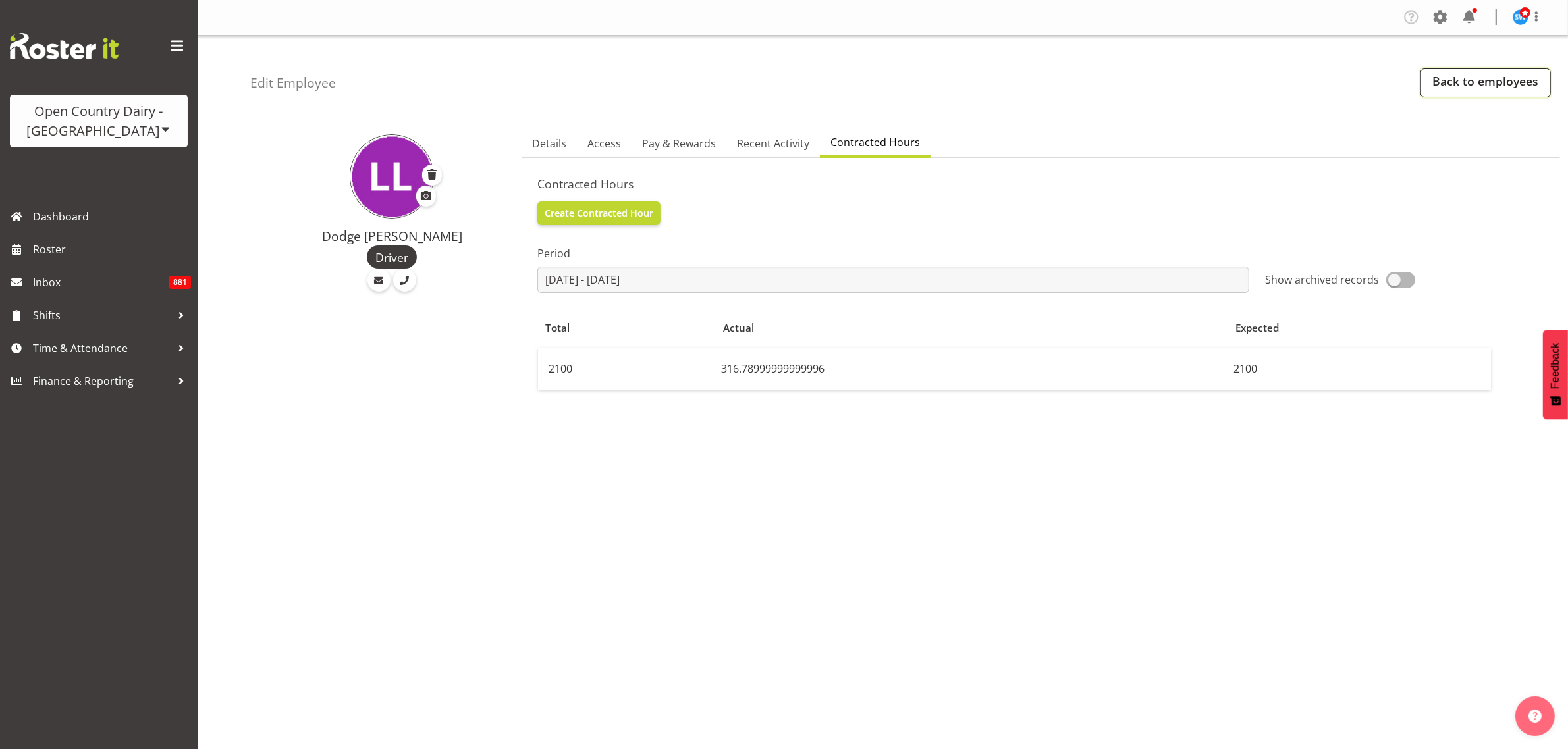
click at [1490, 83] on link "Back to employees" at bounding box center [1485, 83] width 130 height 29
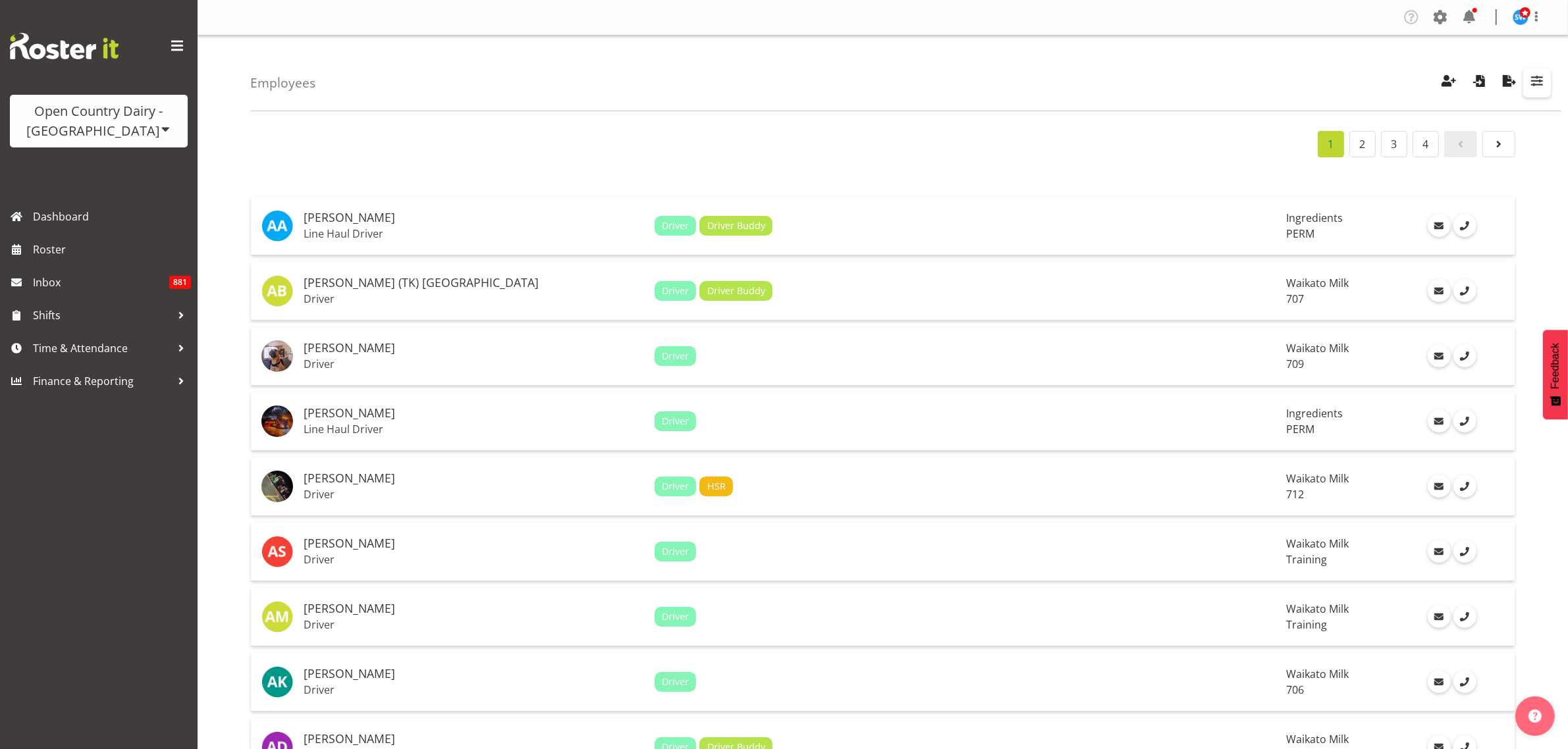
click at [1534, 87] on span "button" at bounding box center [1536, 80] width 17 height 17
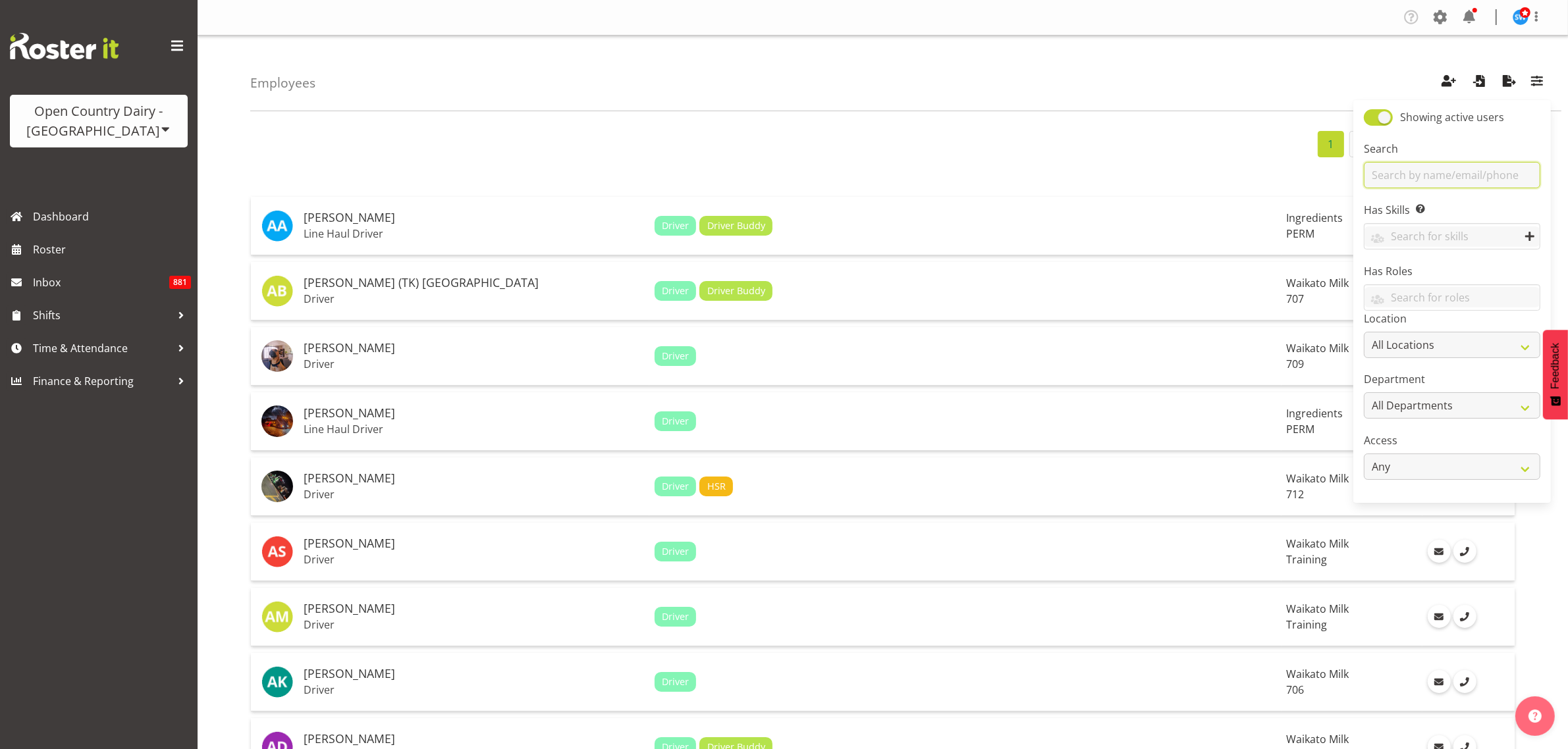
click at [1484, 172] on input "text" at bounding box center [1452, 175] width 177 height 26
type input "lalesh"
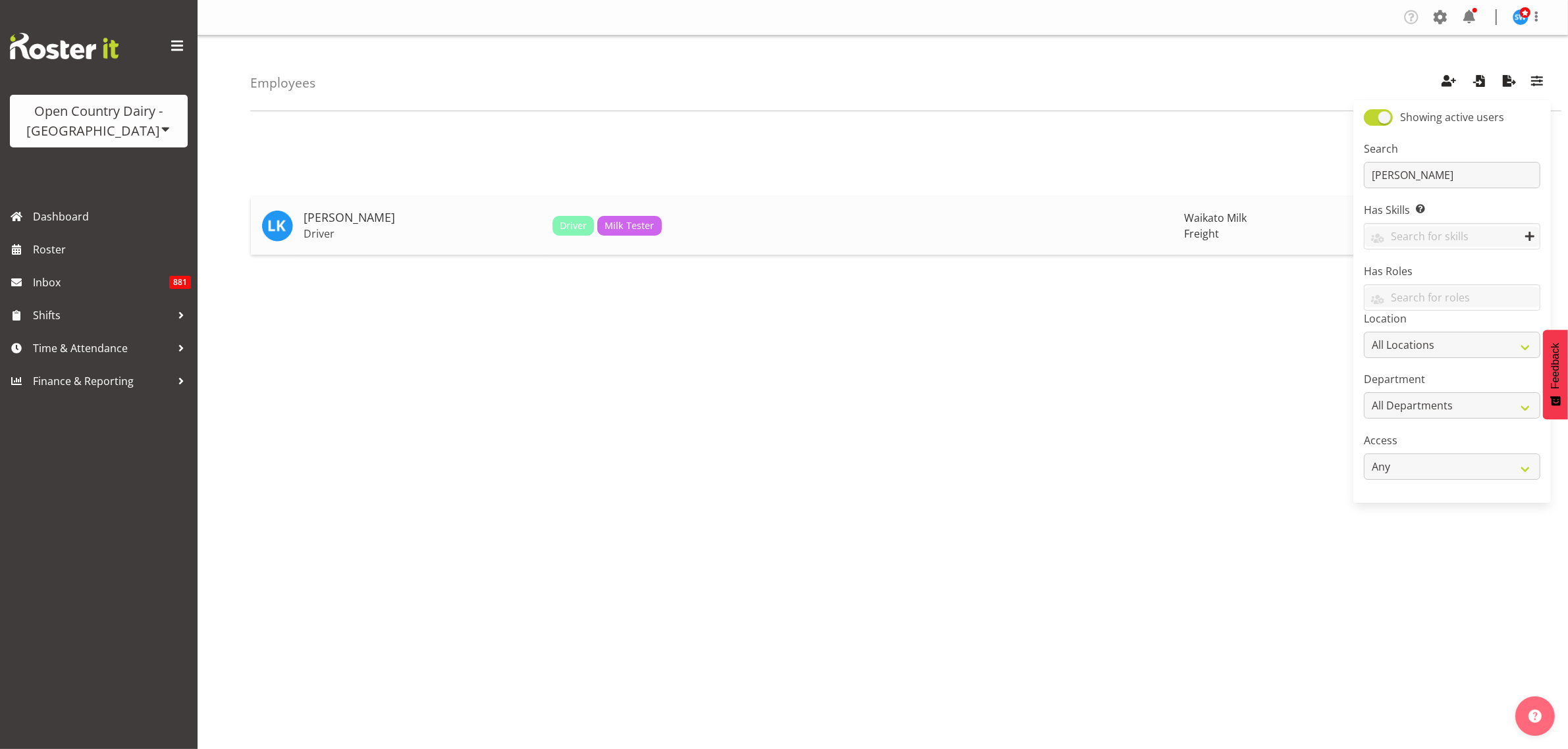
click at [328, 221] on h5 "[PERSON_NAME]" at bounding box center [423, 218] width 238 height 13
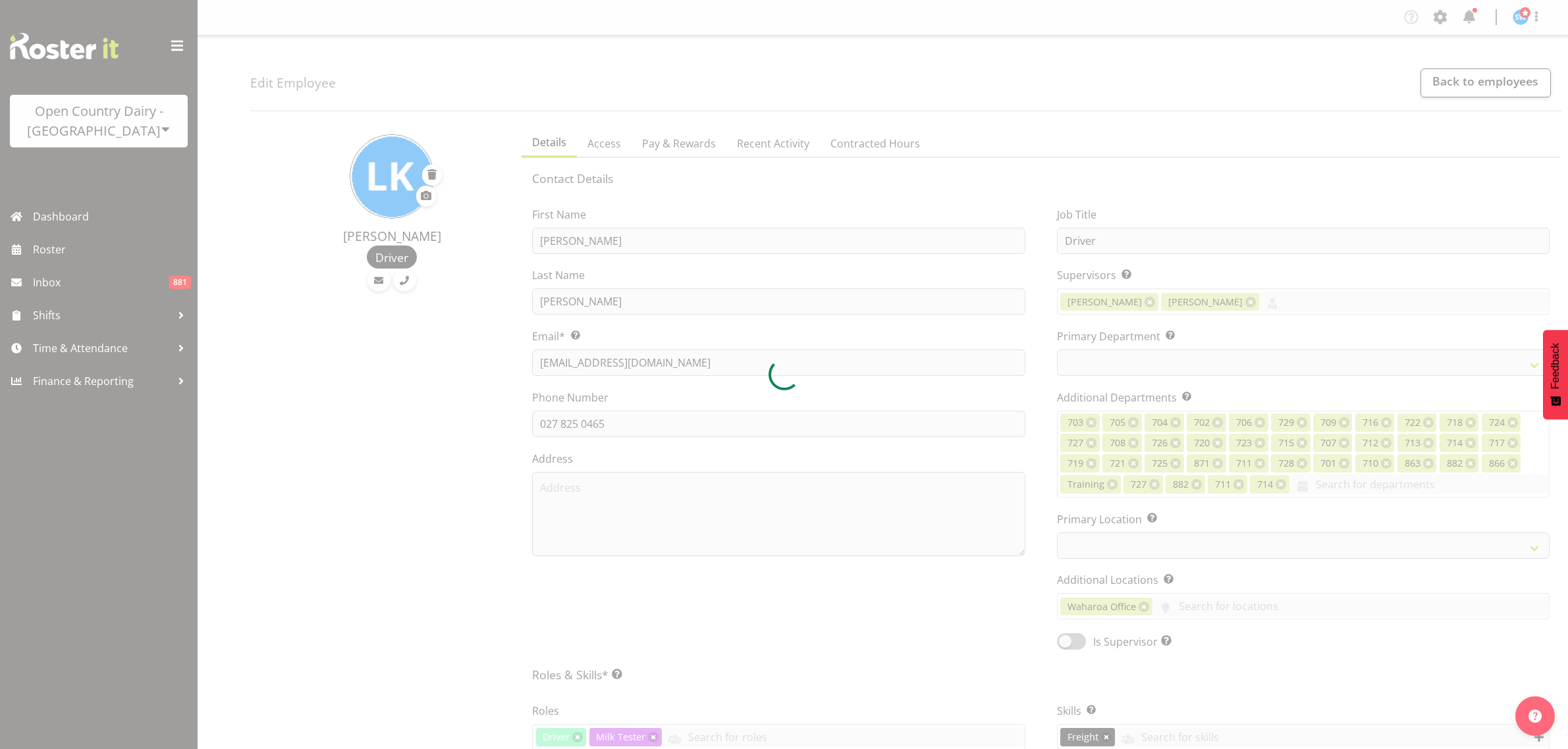
select select "TimelineWeek"
select select
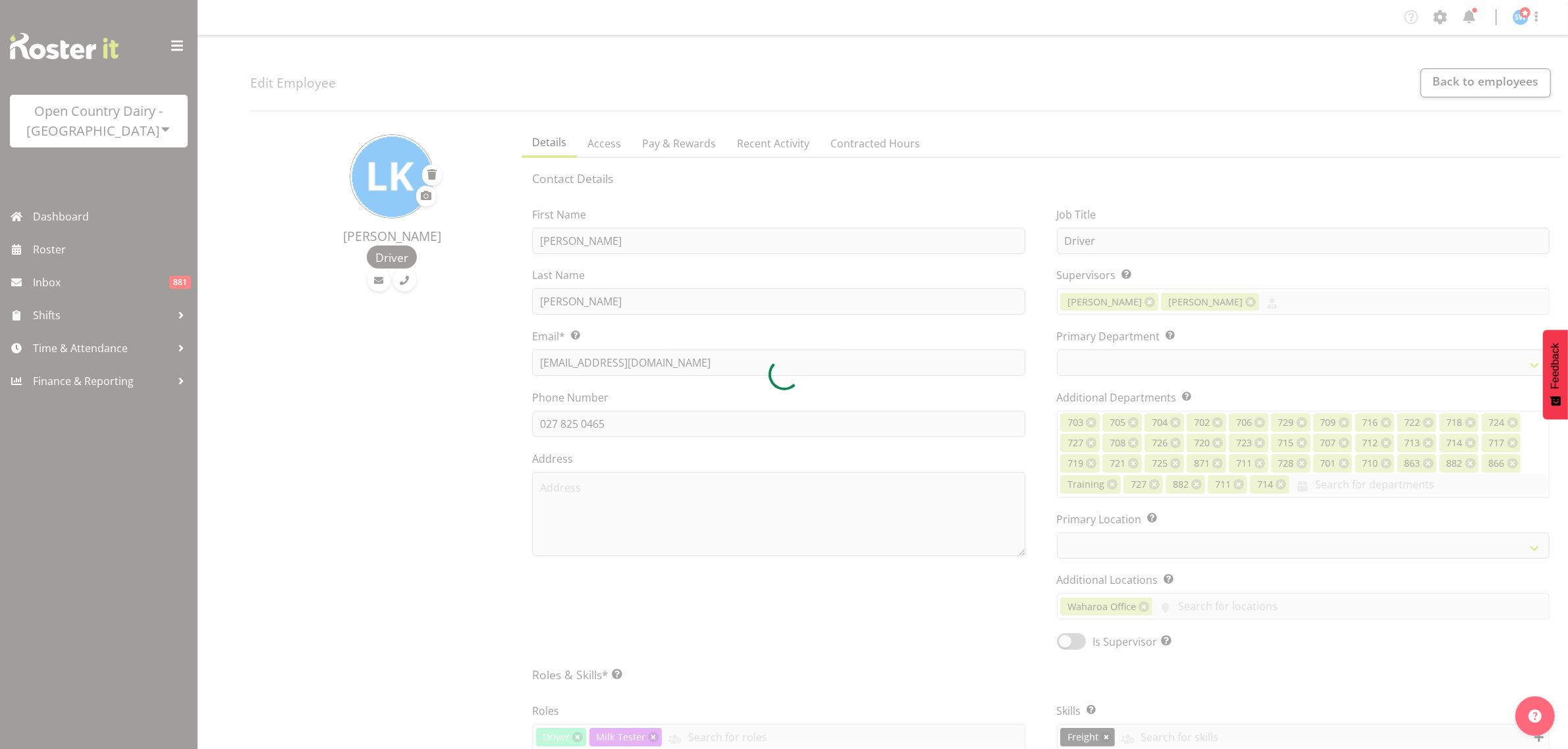
select select
select select "1054"
select select "817"
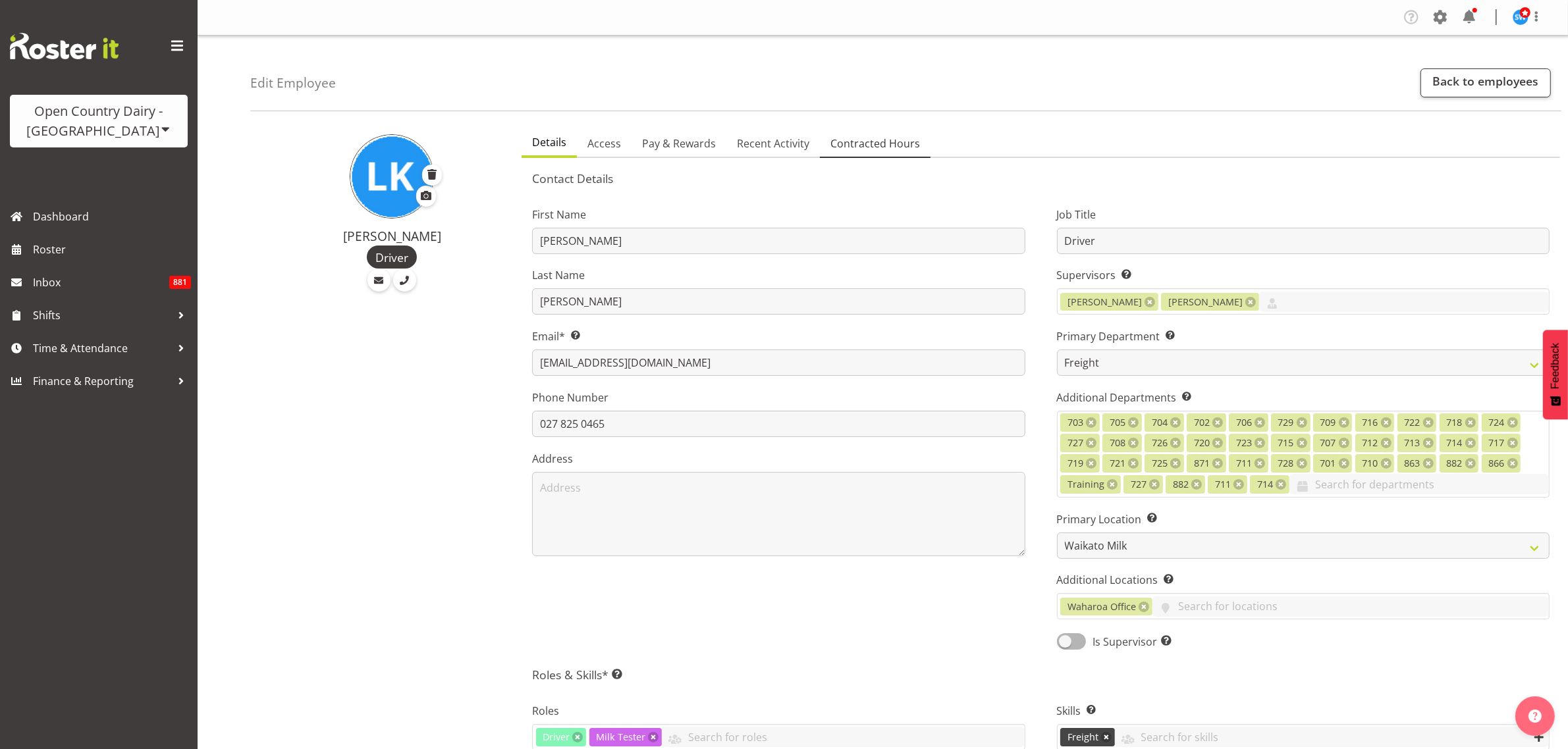
click at [847, 148] on span "Contracted Hours" at bounding box center [876, 143] width 90 height 16
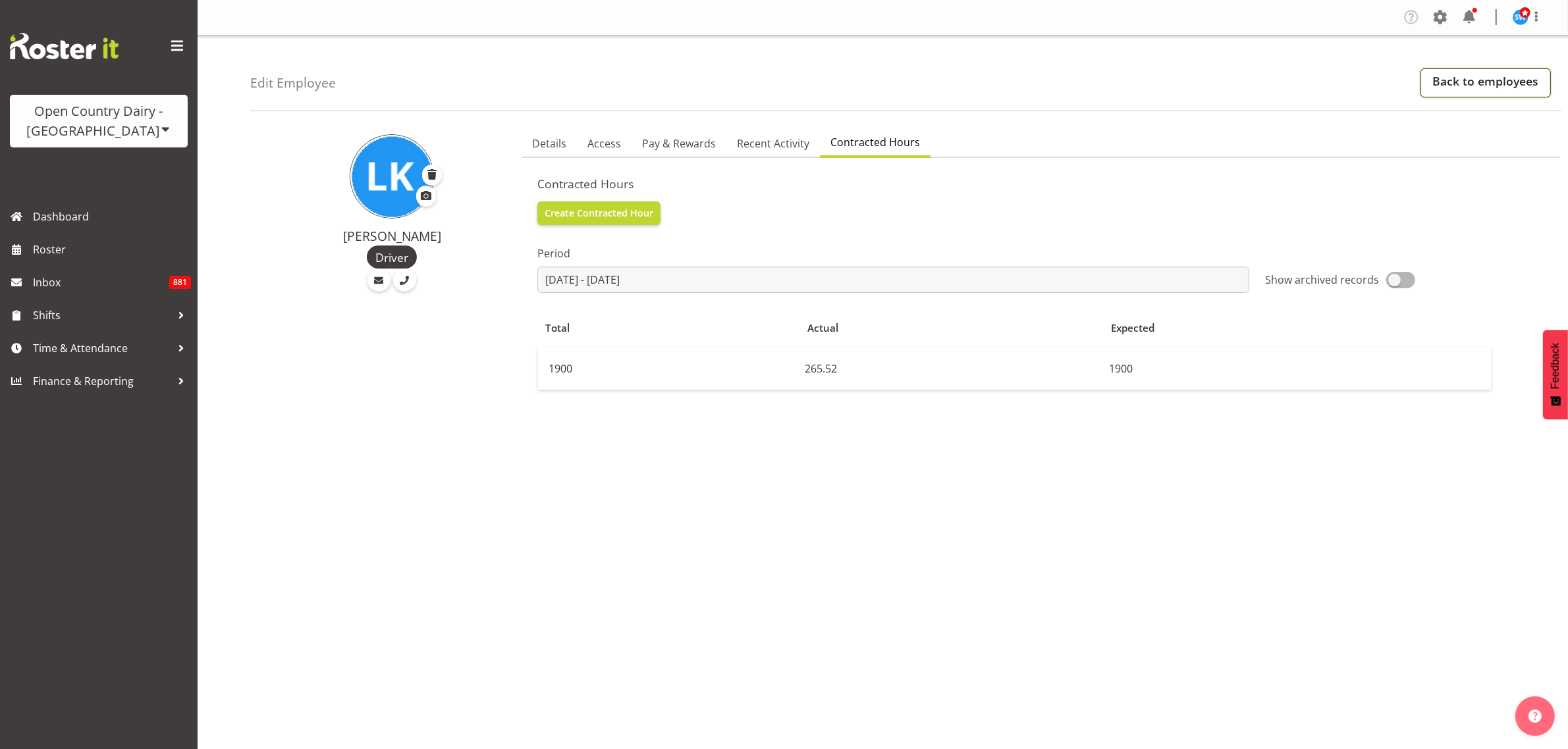
click at [1456, 83] on link "Back to employees" at bounding box center [1485, 83] width 130 height 29
